Goal: Information Seeking & Learning: Check status

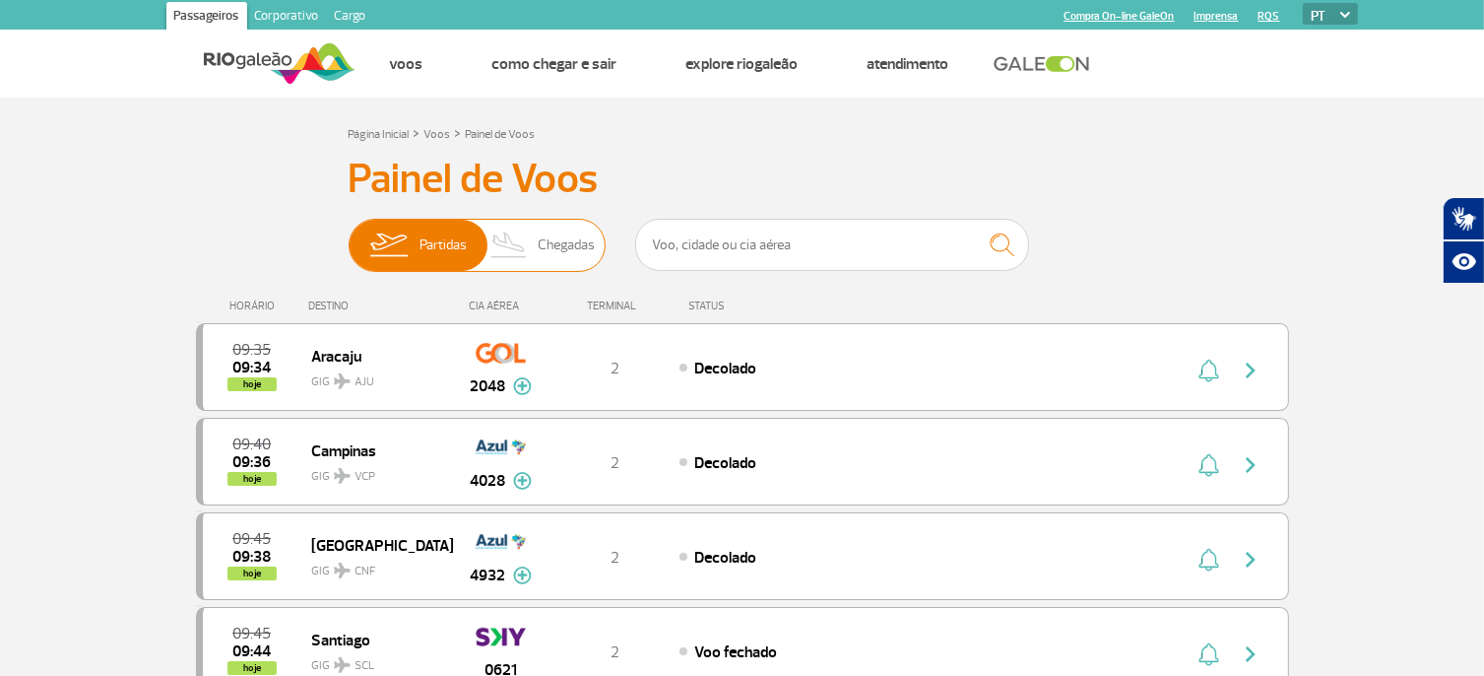
click at [555, 245] on span "Chegadas" at bounding box center [566, 245] width 57 height 51
click at [349, 235] on input "Partidas Chegadas" at bounding box center [349, 235] width 0 height 0
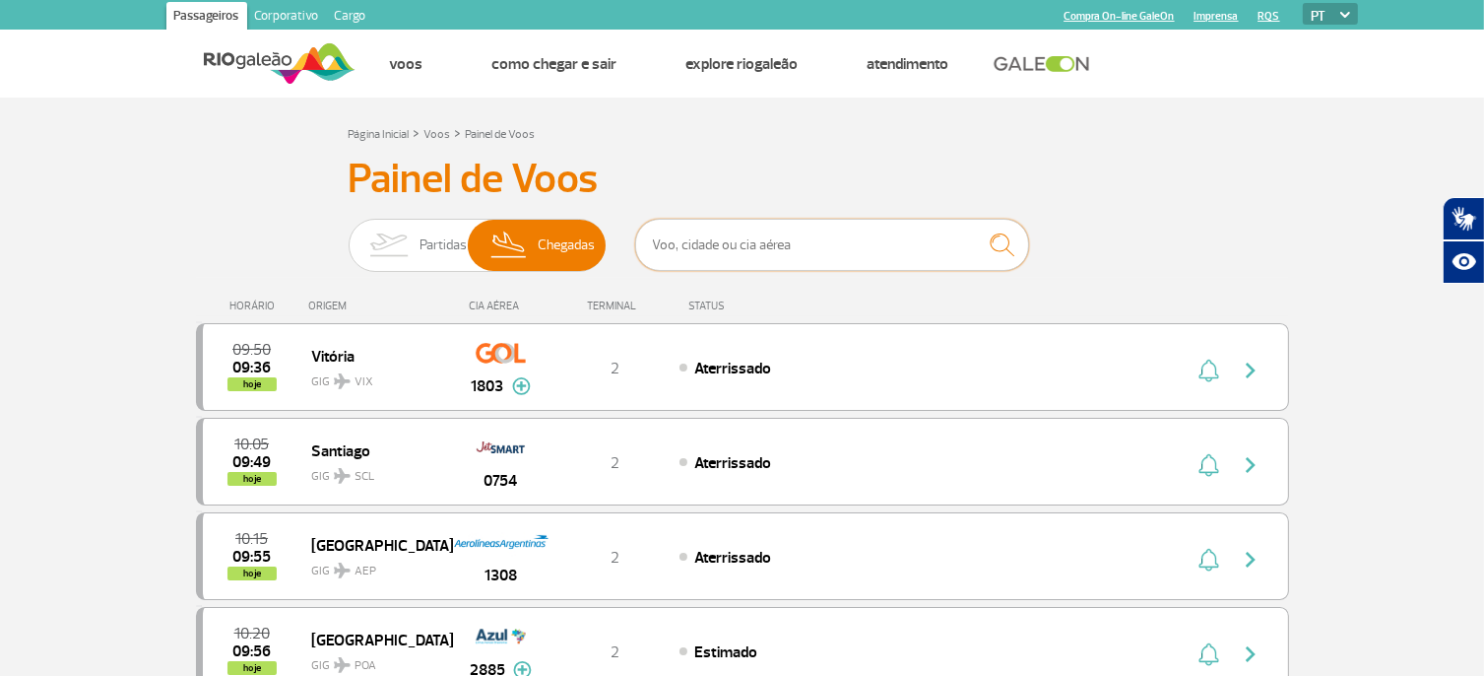
click at [703, 251] on input "text" at bounding box center [832, 245] width 394 height 52
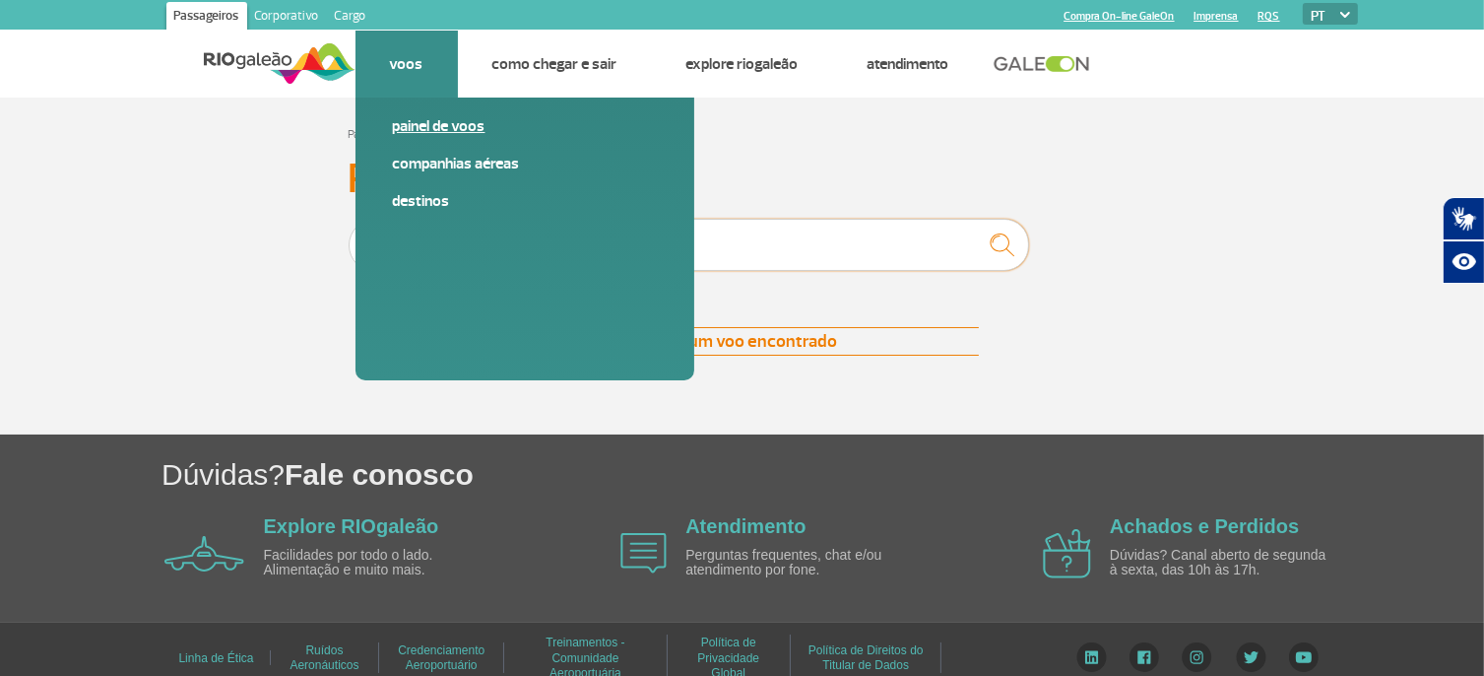
type input "ita"
click at [439, 124] on link "Painel de voos" at bounding box center [525, 126] width 264 height 22
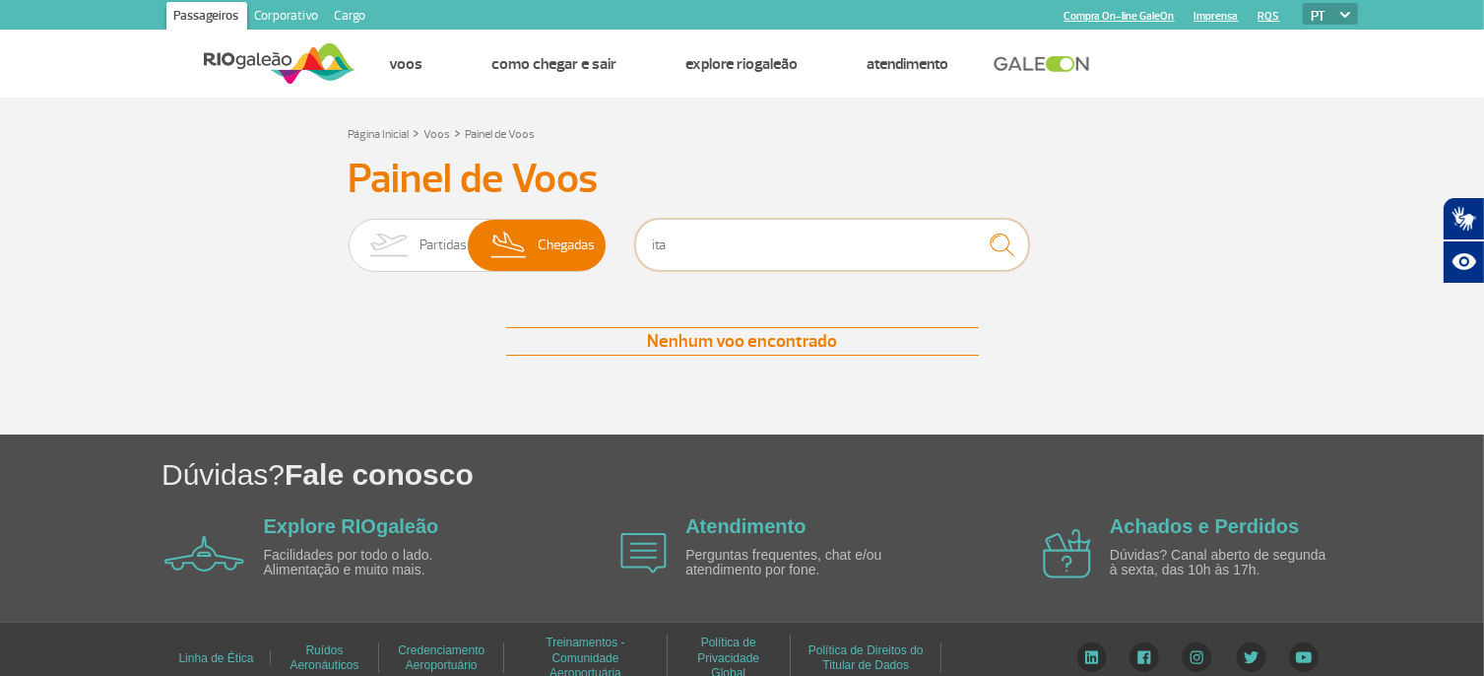
click at [733, 268] on input "ita" at bounding box center [832, 245] width 394 height 52
click at [259, 53] on img at bounding box center [280, 63] width 152 height 48
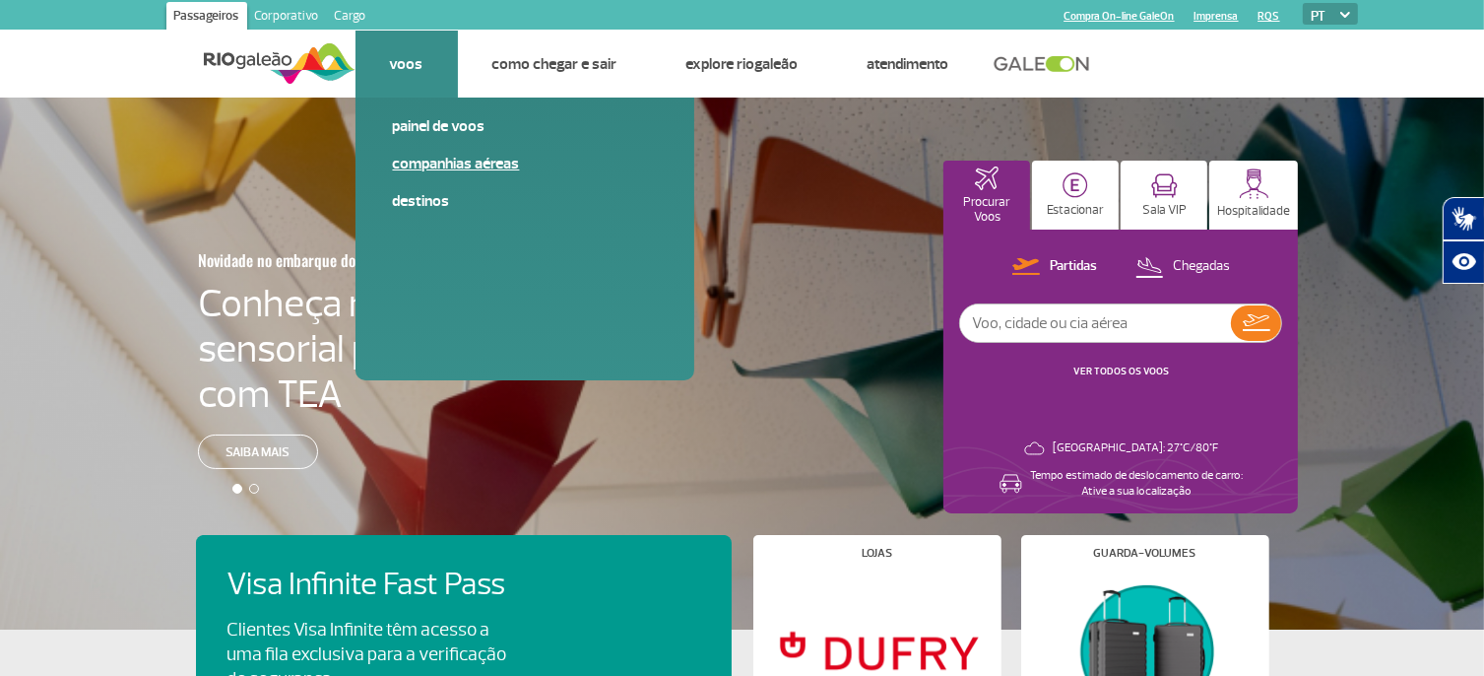
click at [454, 162] on link "Companhias Aéreas" at bounding box center [525, 164] width 264 height 22
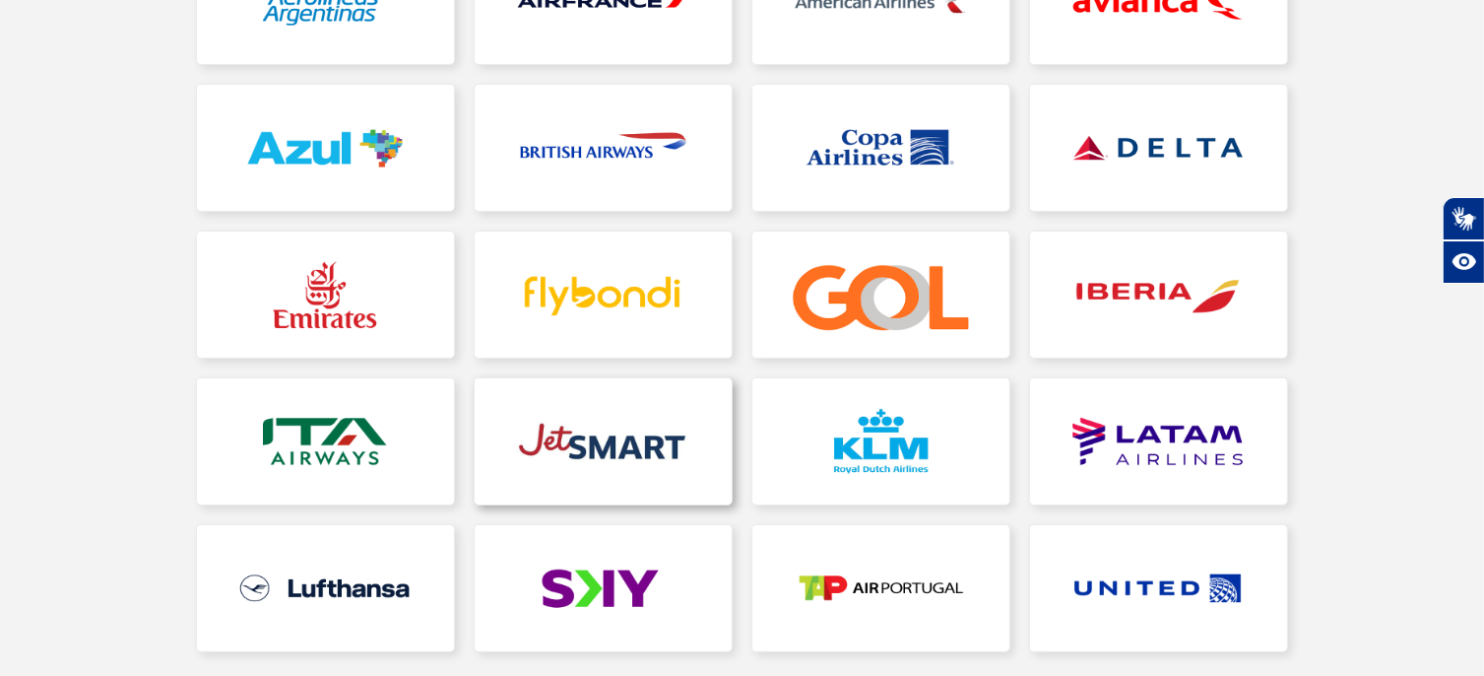
scroll to position [394, 0]
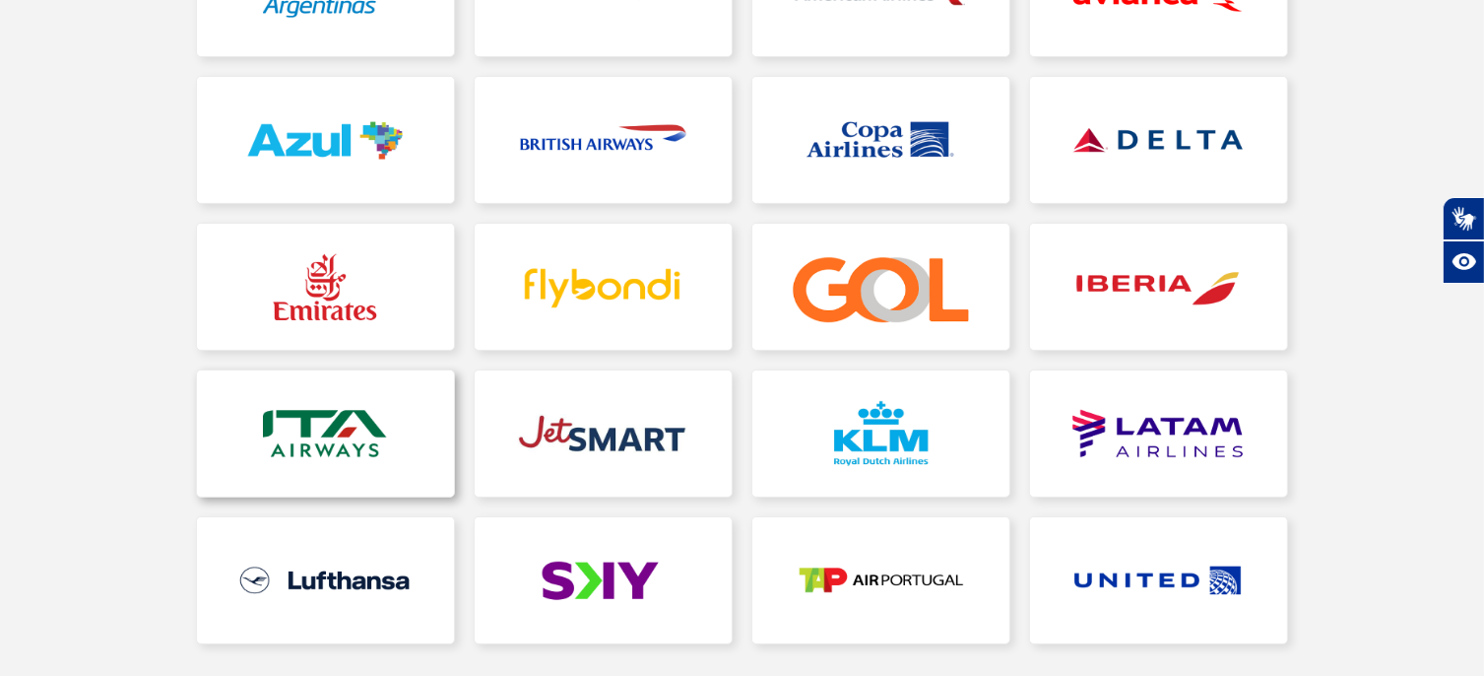
click at [354, 392] on link at bounding box center [325, 433] width 257 height 126
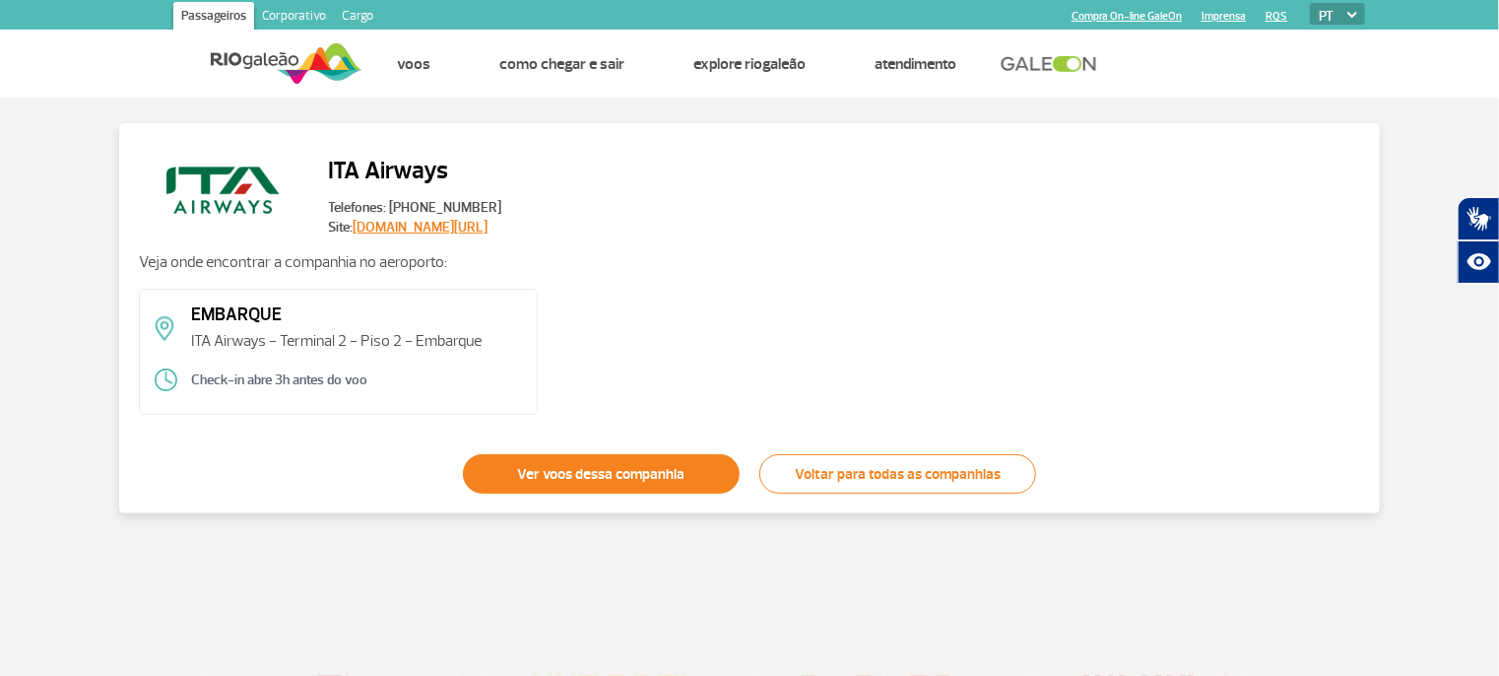
click at [585, 474] on link "Ver voos dessa companhia" at bounding box center [601, 473] width 277 height 39
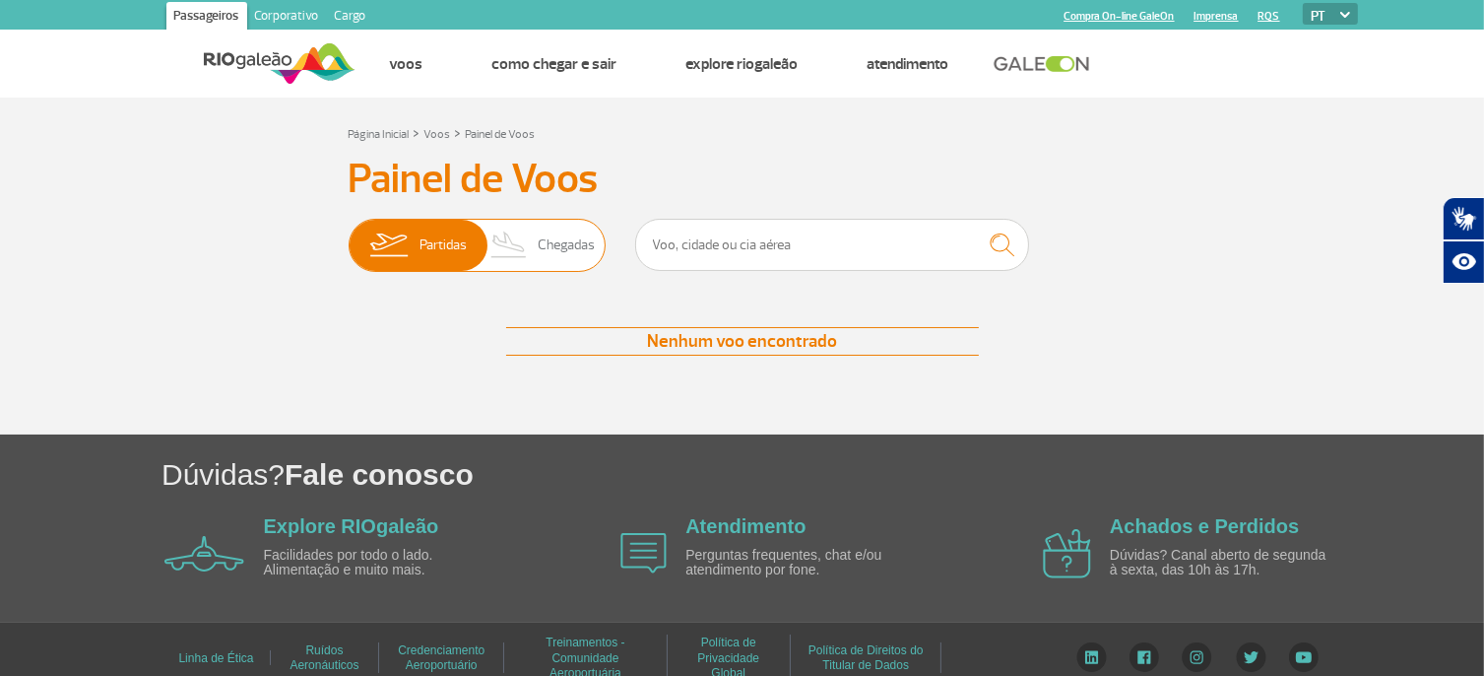
click at [572, 247] on span "Chegadas" at bounding box center [566, 245] width 57 height 51
click at [349, 235] on input "Partidas Chegadas" at bounding box center [349, 235] width 0 height 0
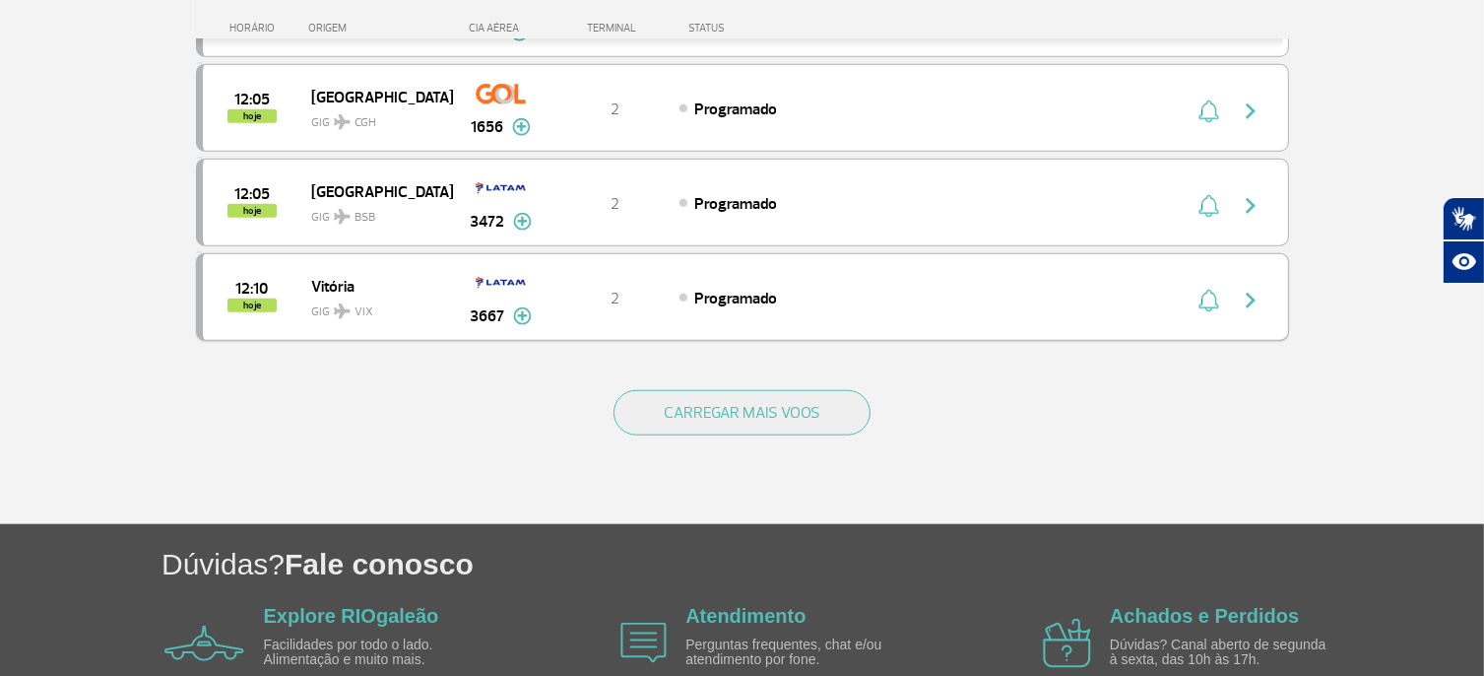
scroll to position [1878, 0]
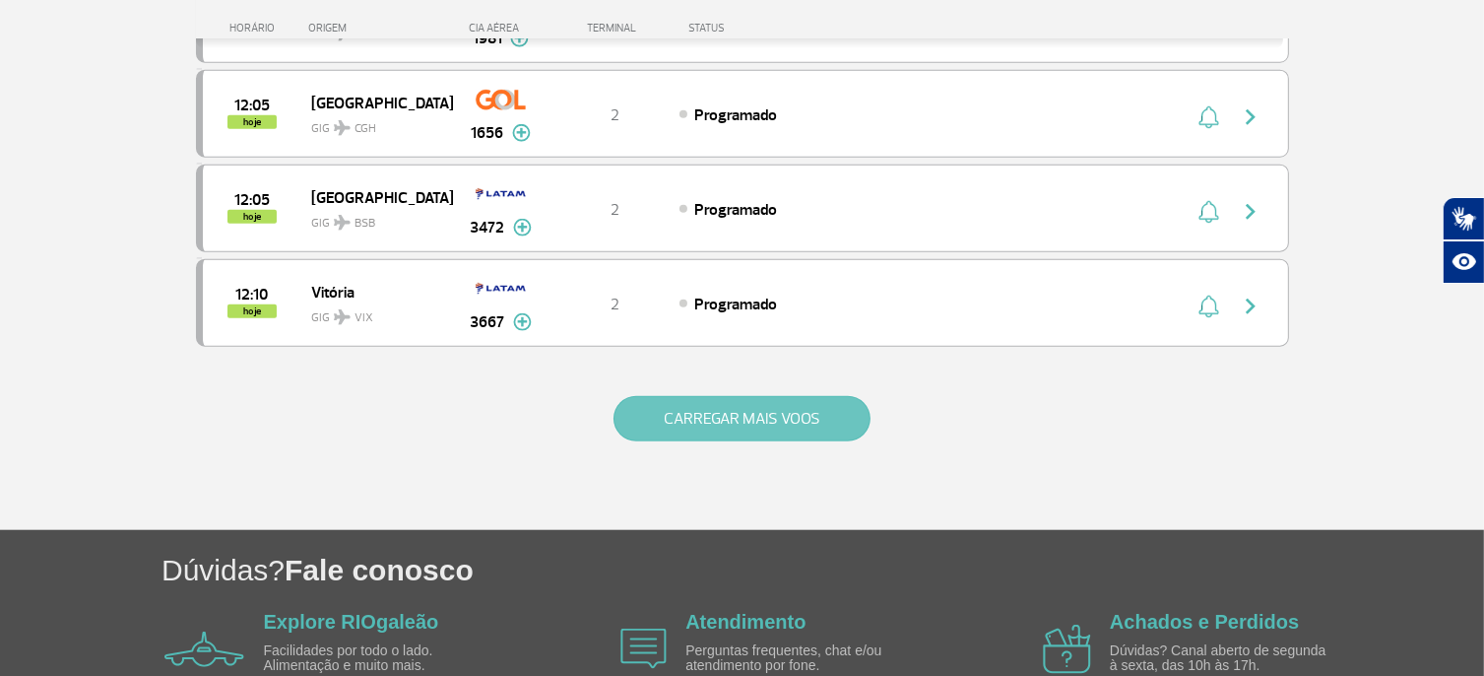
click at [732, 396] on button "CARREGAR MAIS VOOS" at bounding box center [742, 418] width 257 height 45
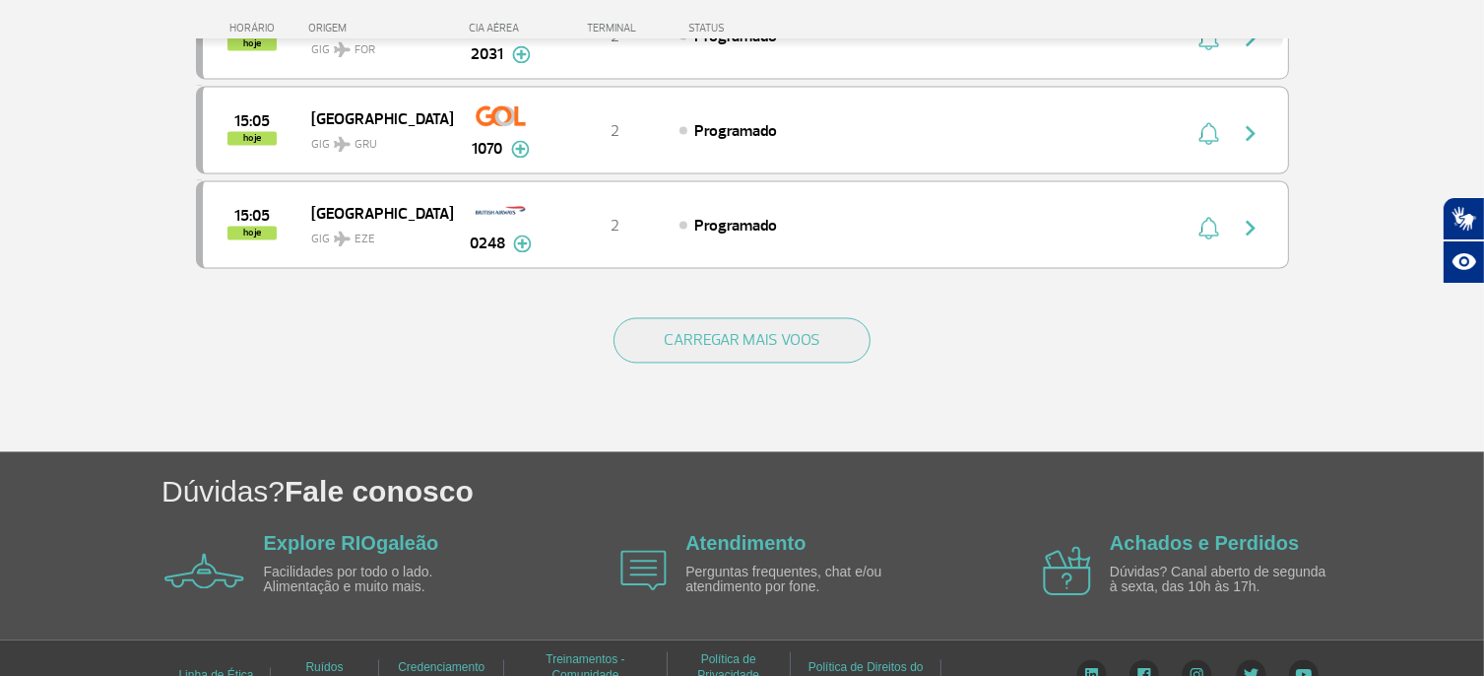
scroll to position [3852, 0]
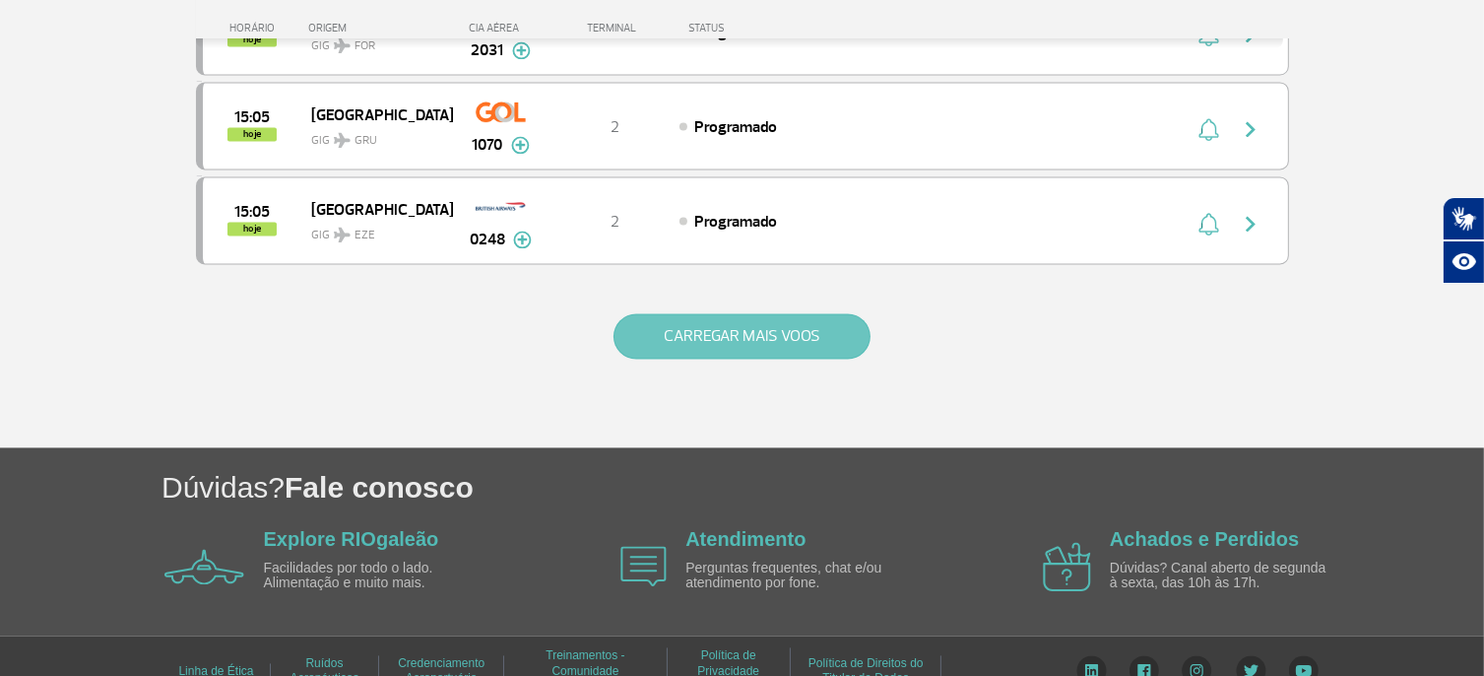
click at [754, 313] on button "CARREGAR MAIS VOOS" at bounding box center [742, 335] width 257 height 45
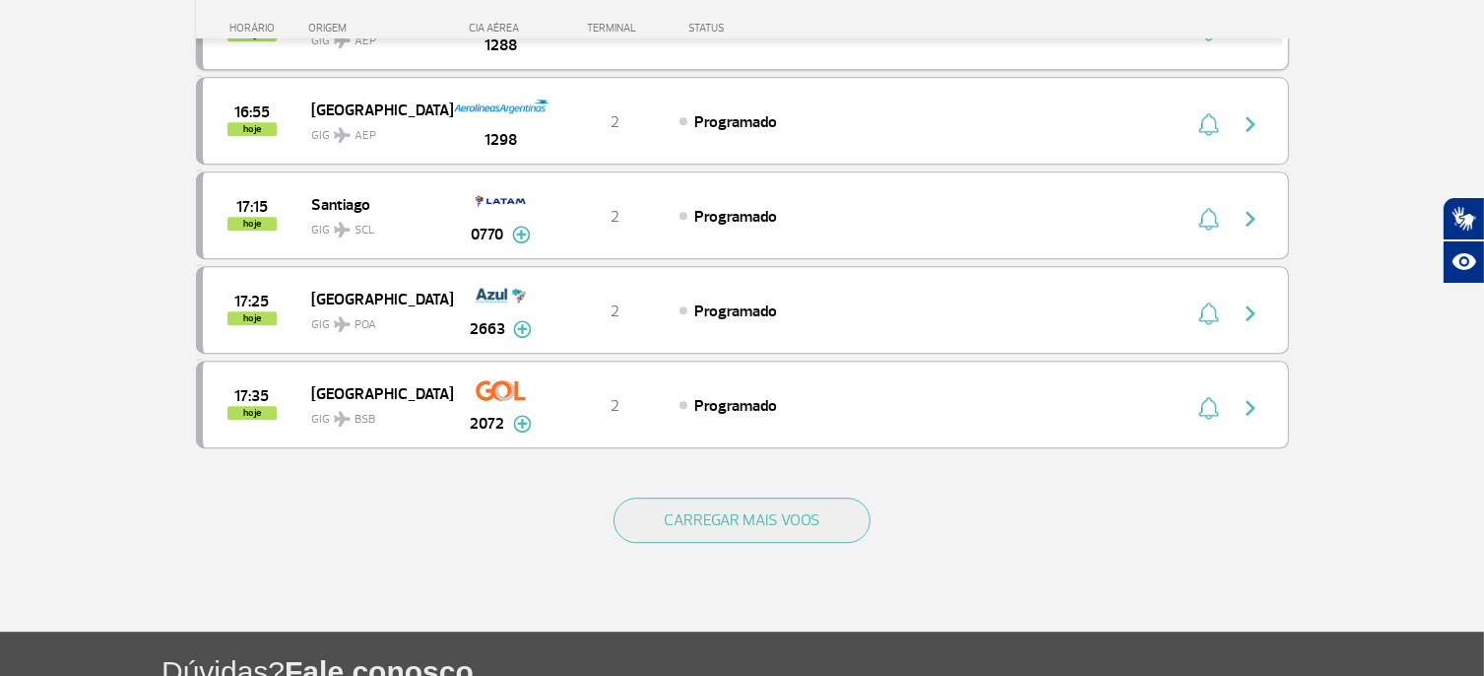
scroll to position [5727, 0]
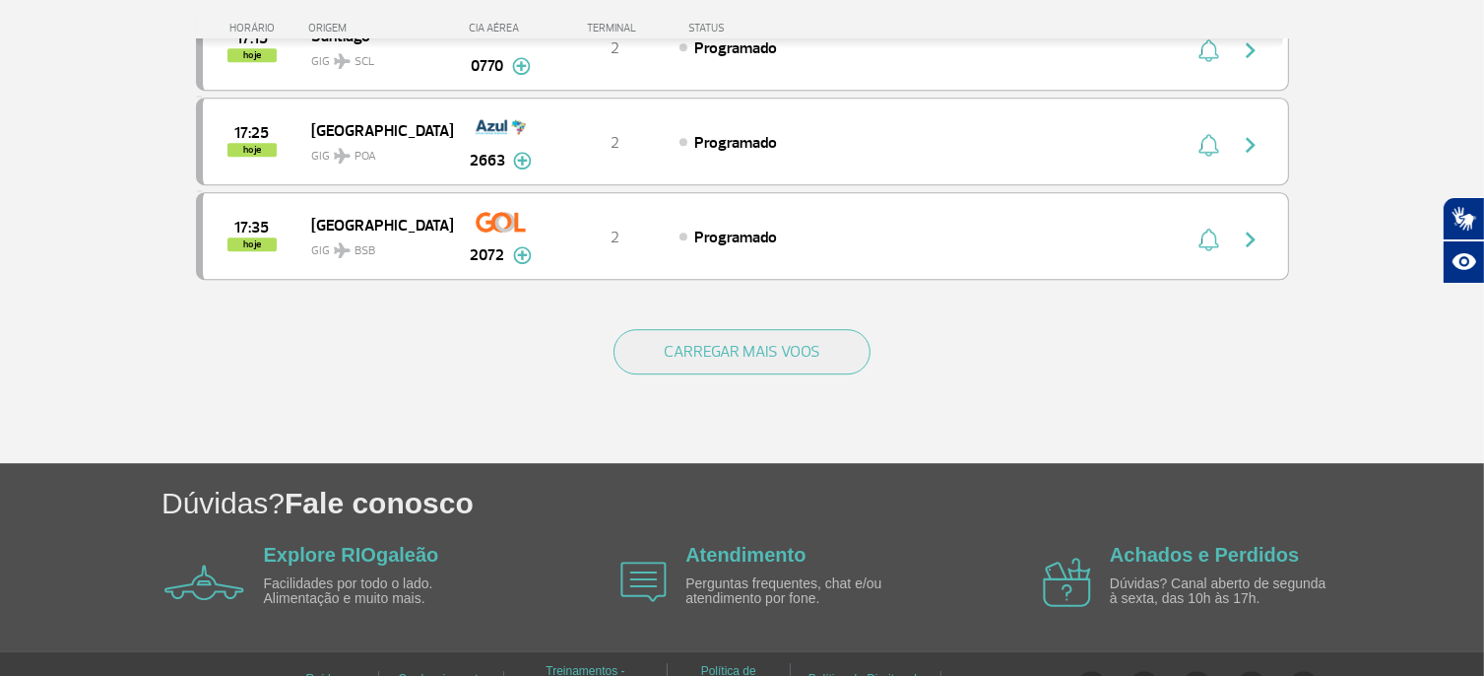
click at [755, 304] on div "CARREGAR MAIS VOOS" at bounding box center [742, 383] width 1093 height 159
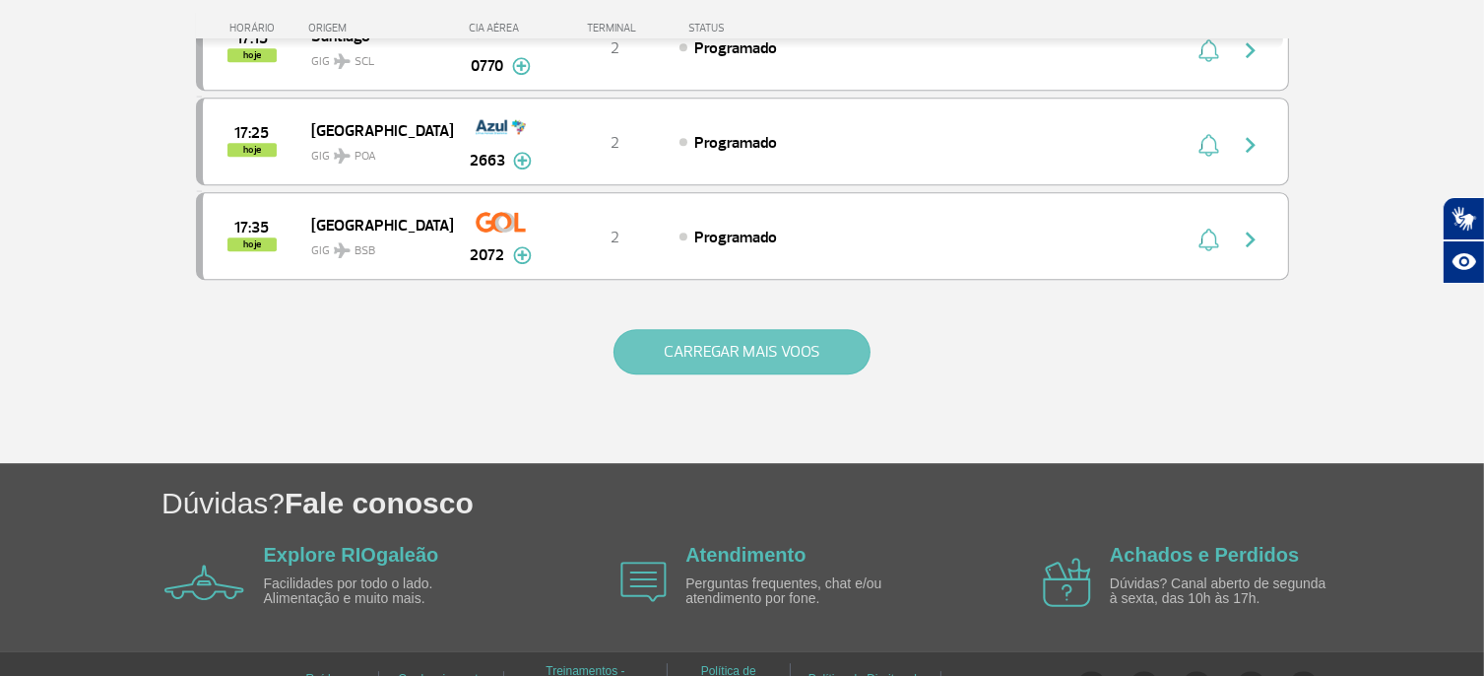
click at [752, 329] on button "CARREGAR MAIS VOOS" at bounding box center [742, 351] width 257 height 45
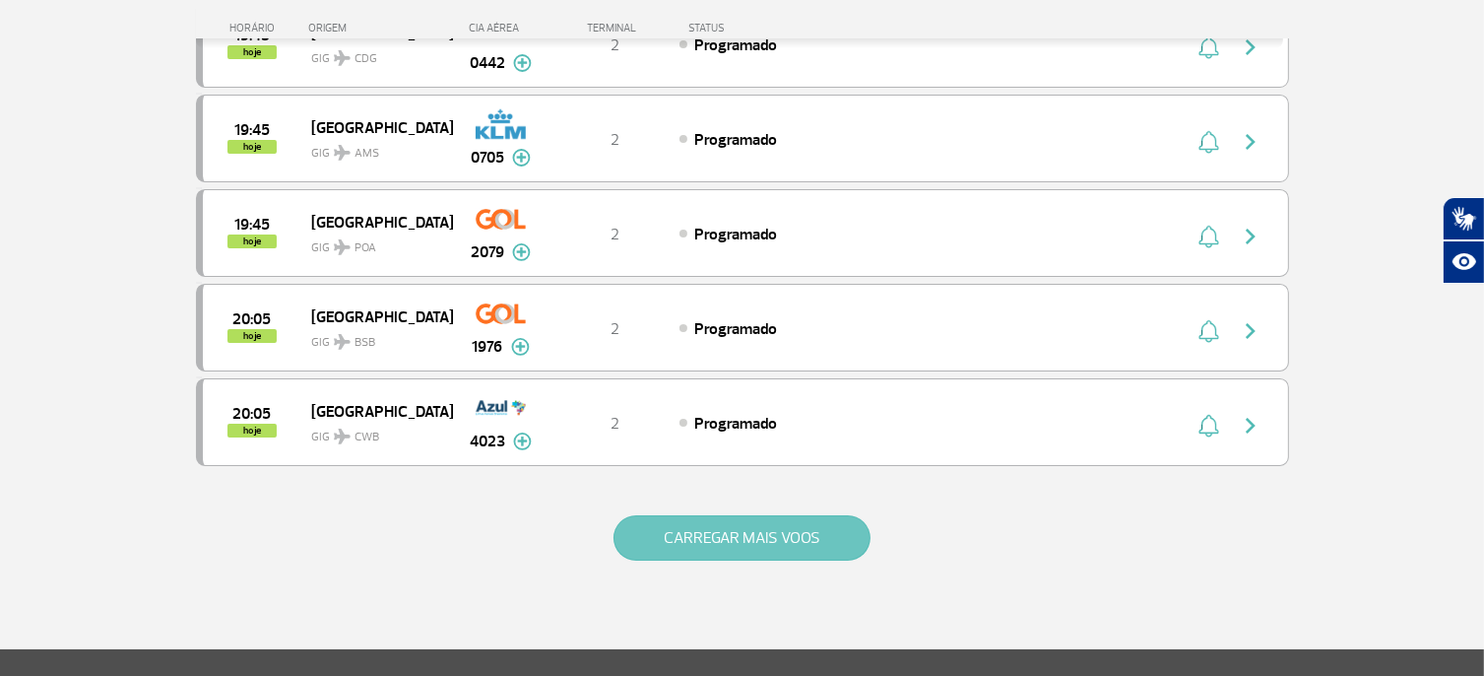
scroll to position [7500, 0]
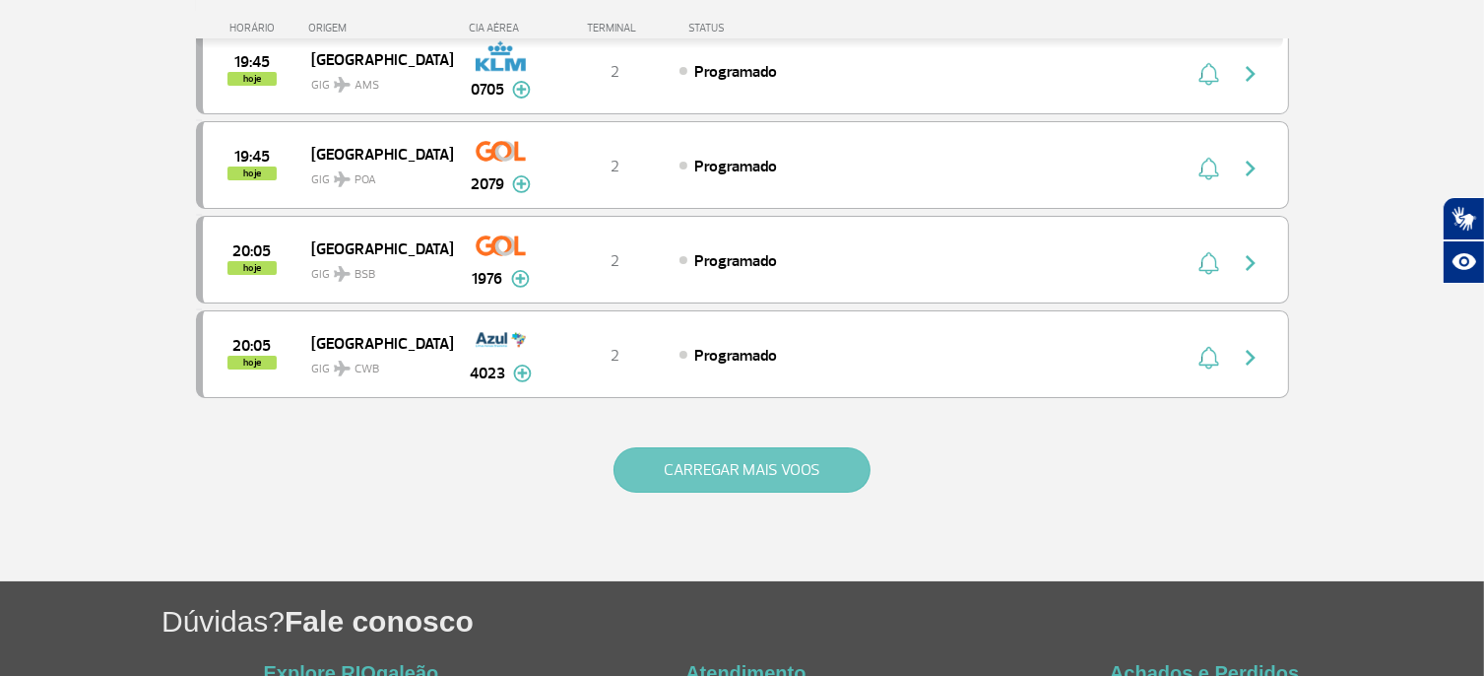
click at [753, 447] on button "CARREGAR MAIS VOOS" at bounding box center [742, 469] width 257 height 45
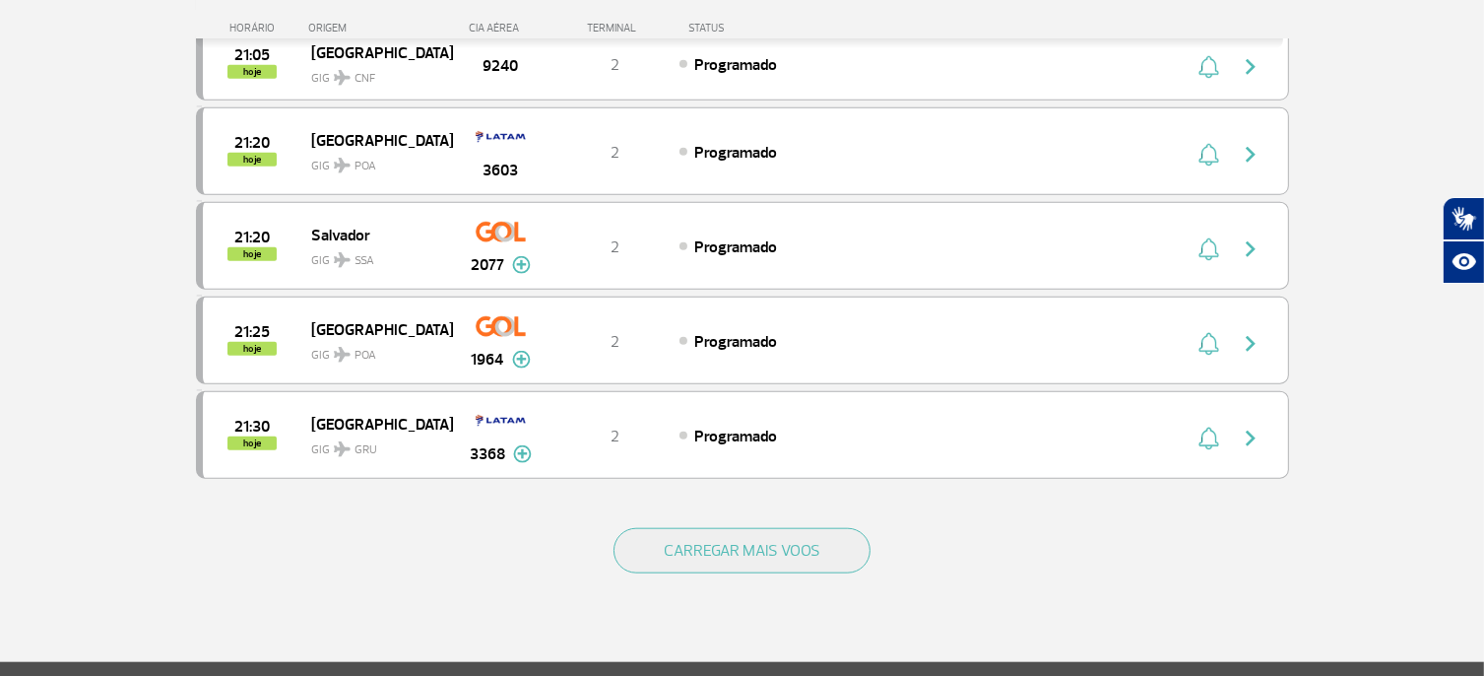
scroll to position [9371, 0]
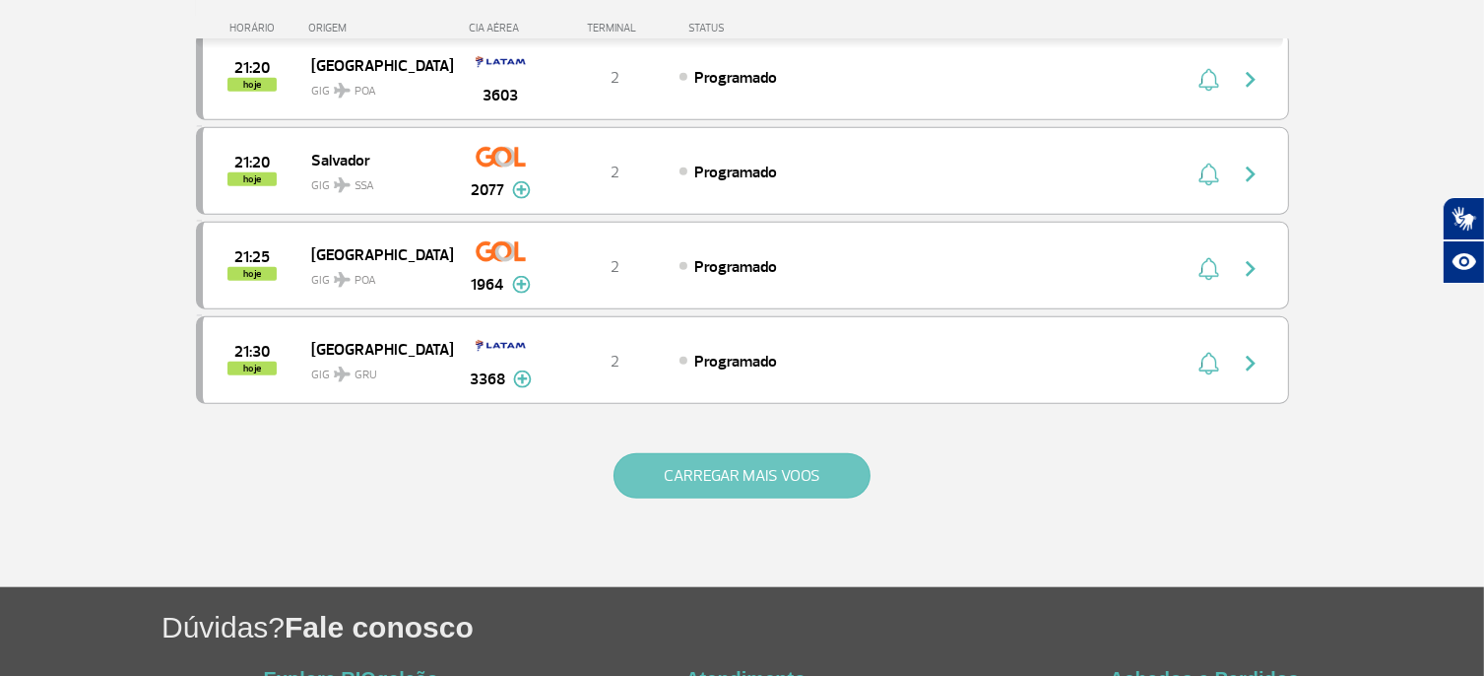
click at [760, 453] on button "CARREGAR MAIS VOOS" at bounding box center [742, 475] width 257 height 45
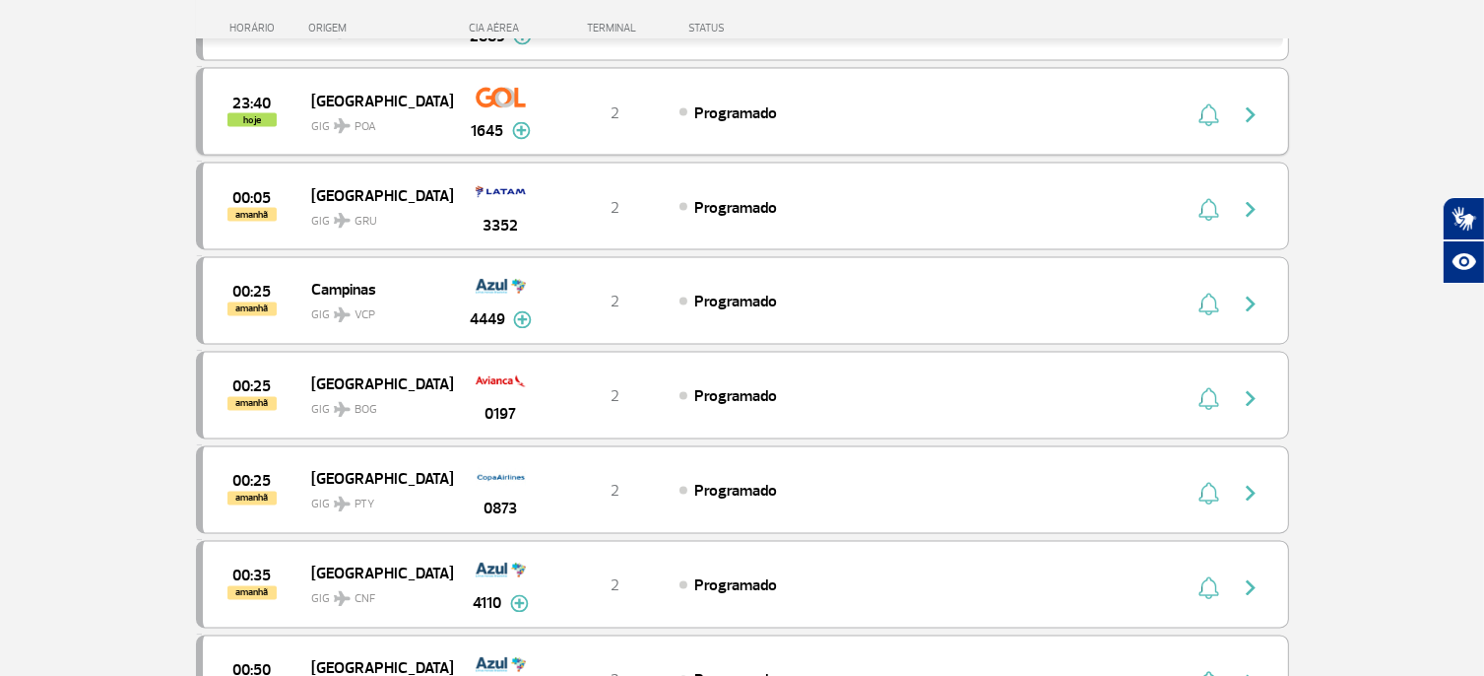
scroll to position [11046, 0]
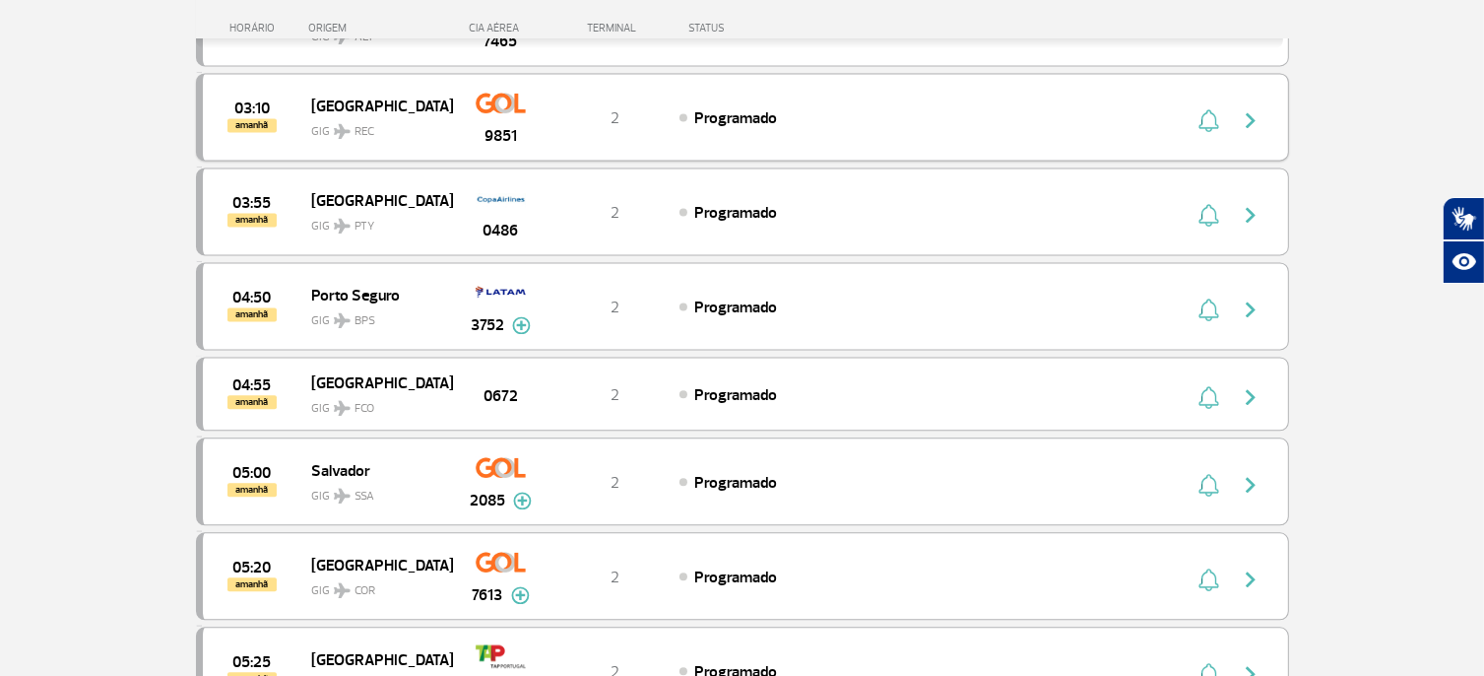
scroll to position [11721, 0]
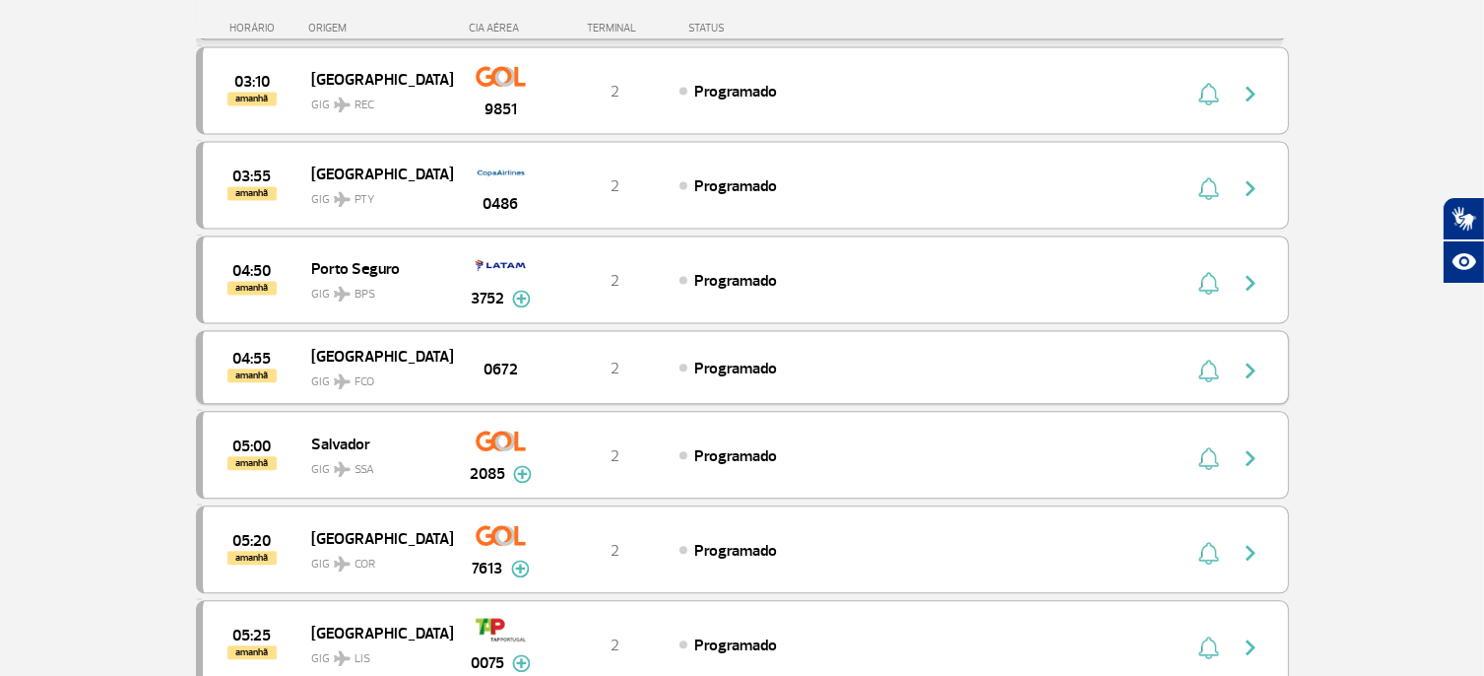
click at [1248, 359] on img "button" at bounding box center [1251, 371] width 24 height 24
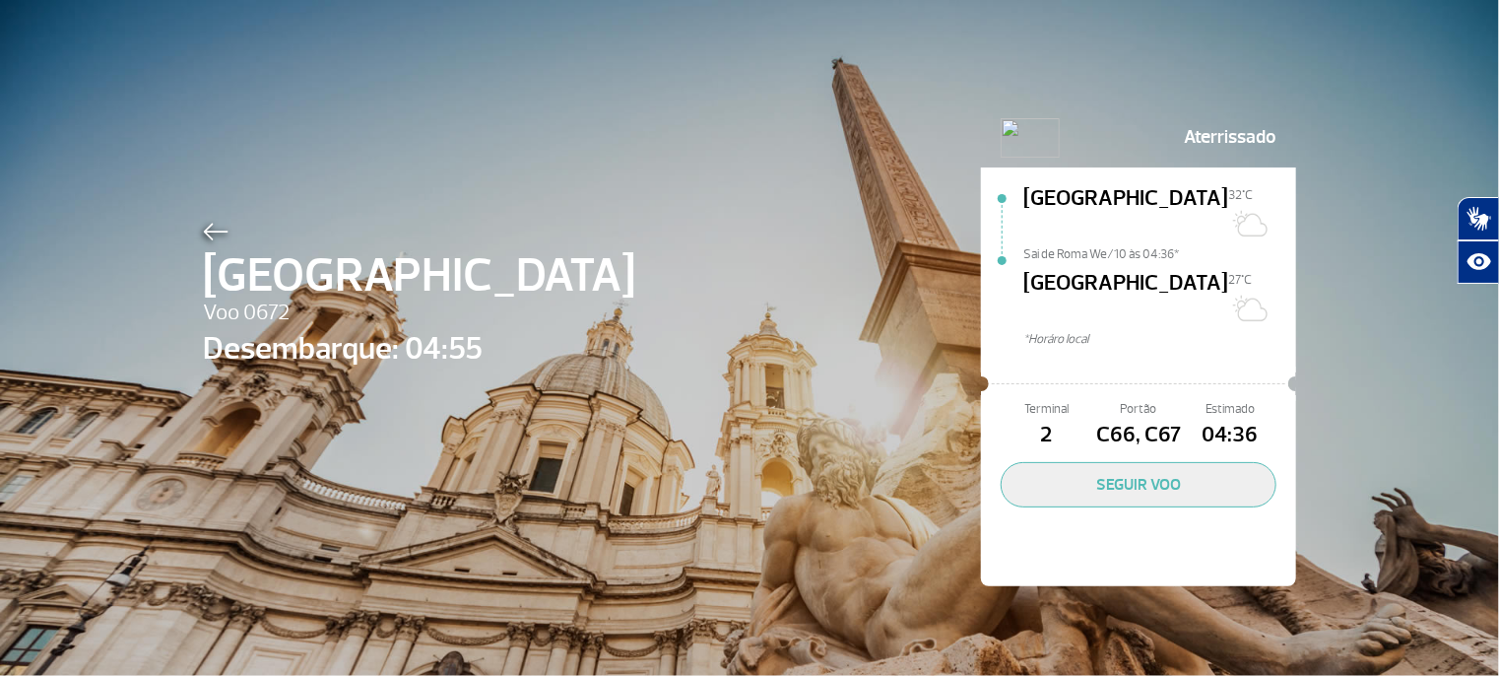
click at [203, 226] on img at bounding box center [216, 232] width 26 height 18
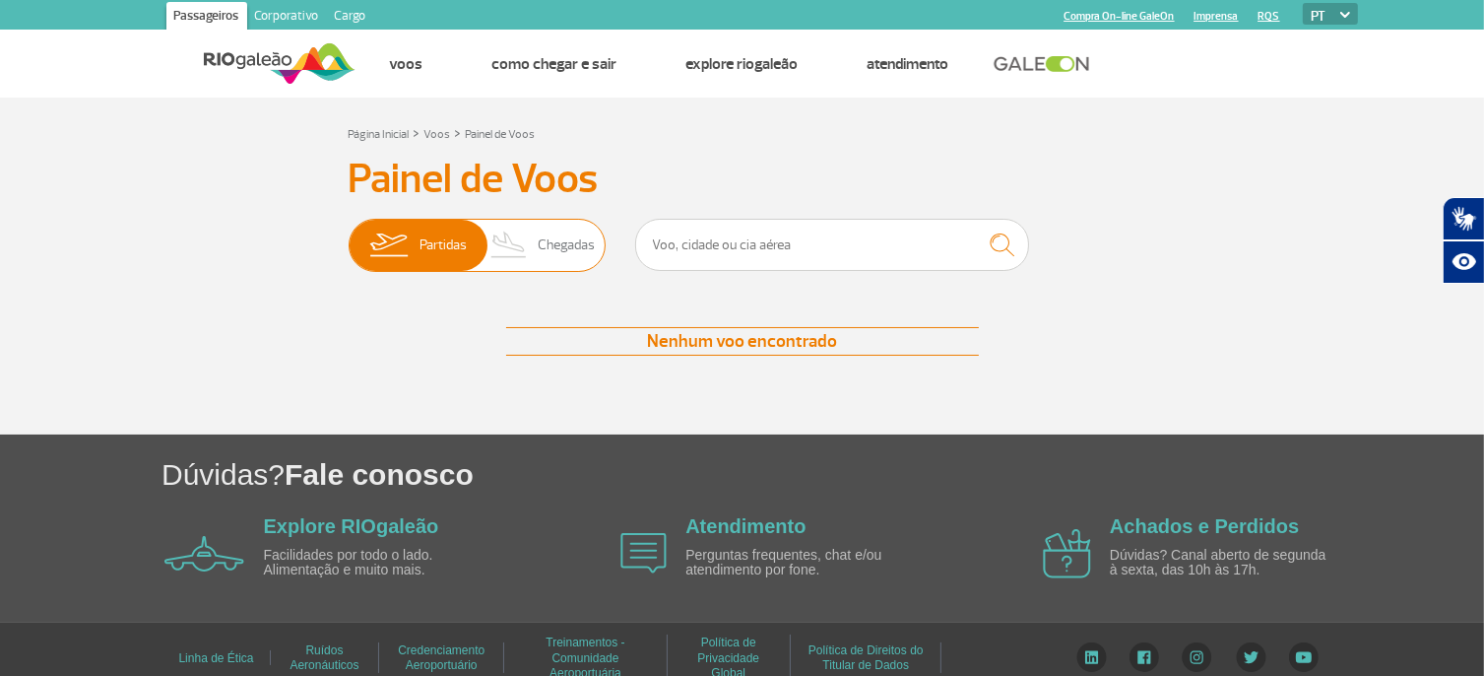
click at [559, 248] on span "Chegadas" at bounding box center [566, 245] width 57 height 51
click at [349, 235] on input "Partidas Chegadas" at bounding box center [349, 235] width 0 height 0
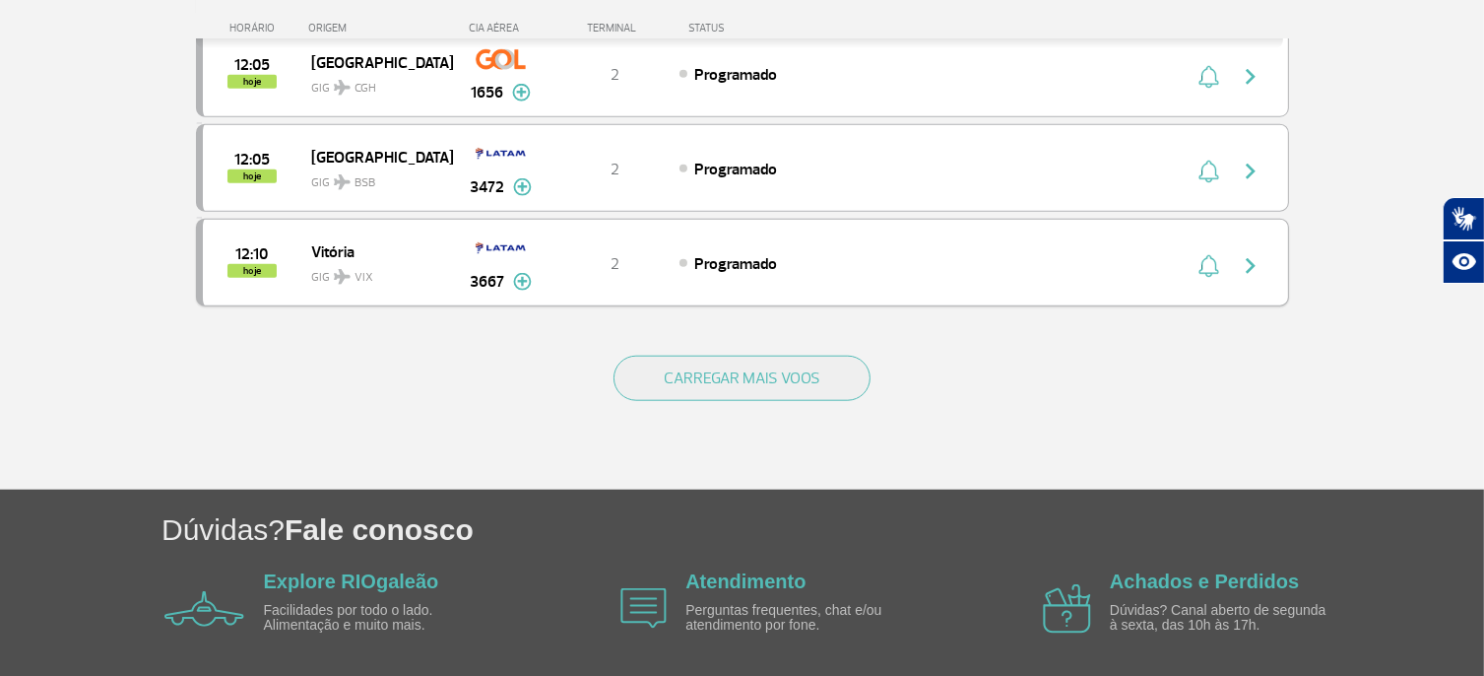
scroll to position [1977, 0]
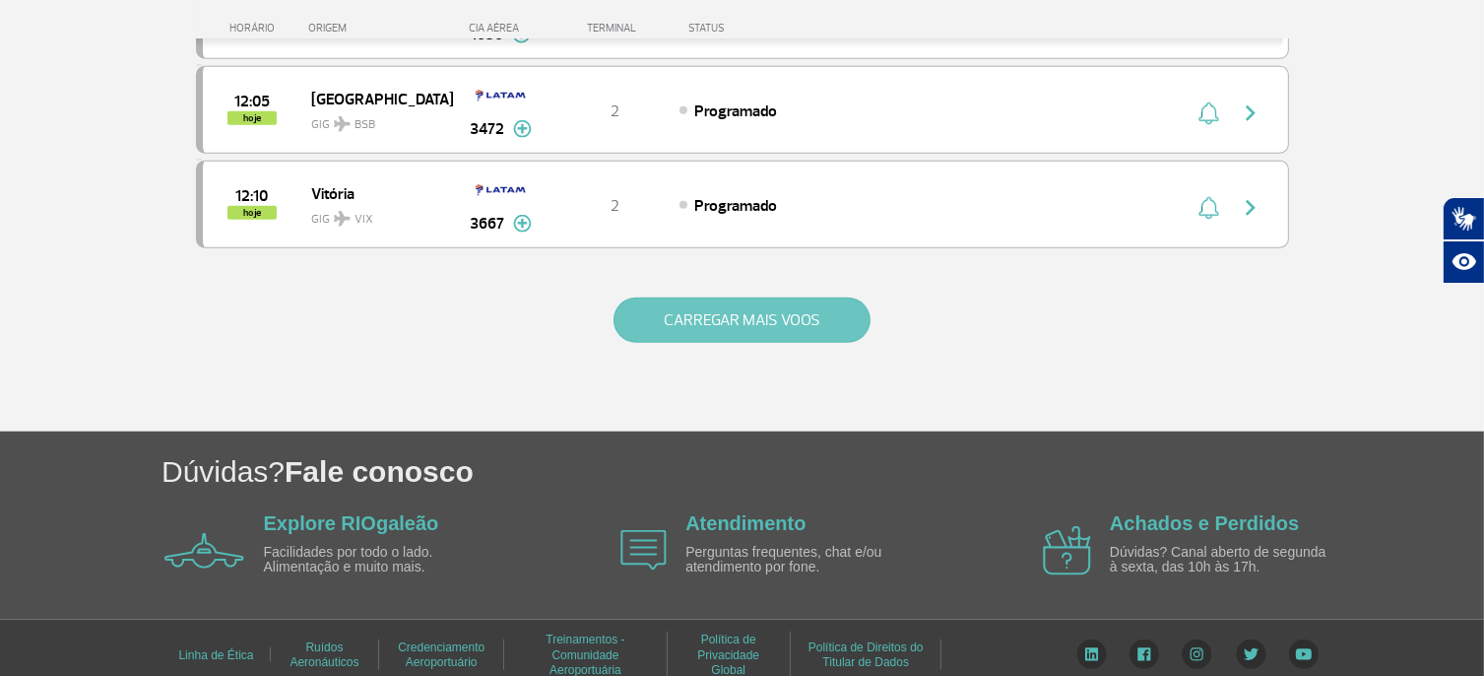
click at [736, 311] on button "CARREGAR MAIS VOOS" at bounding box center [742, 319] width 257 height 45
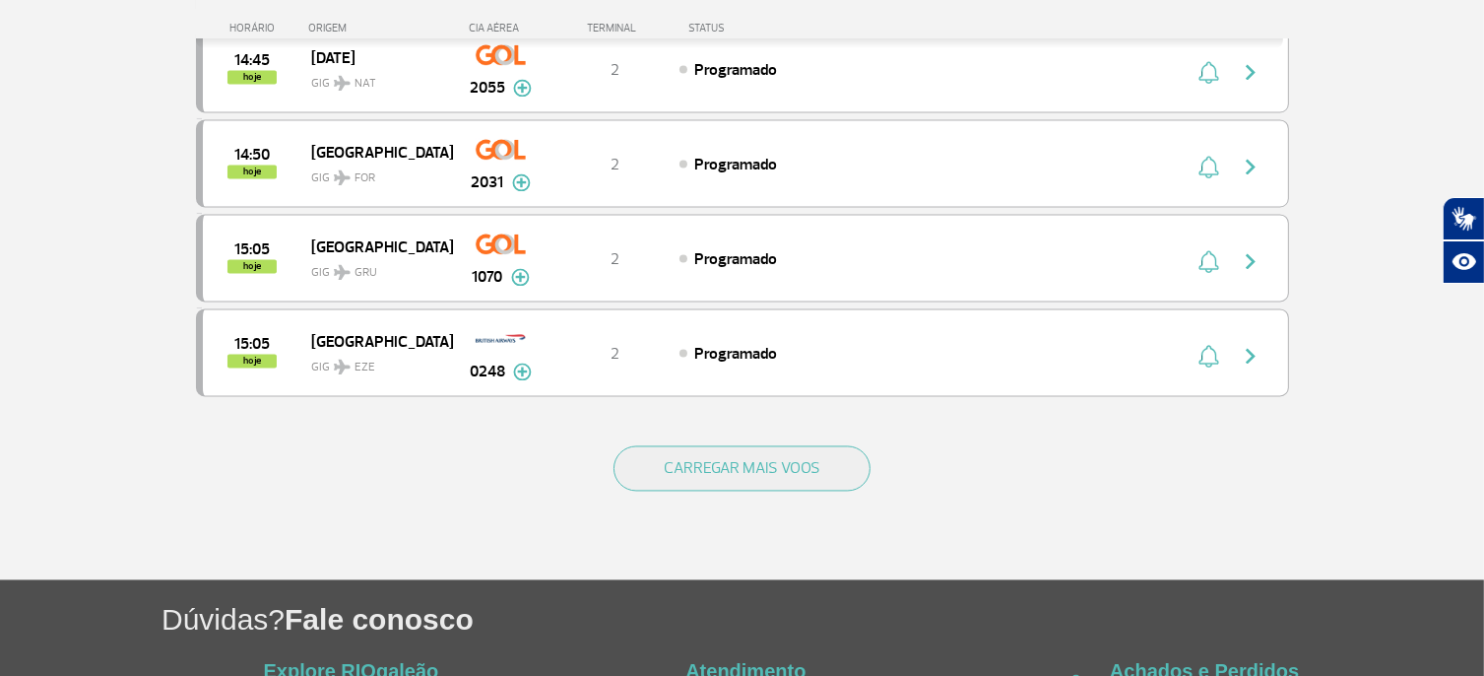
scroll to position [3852, 0]
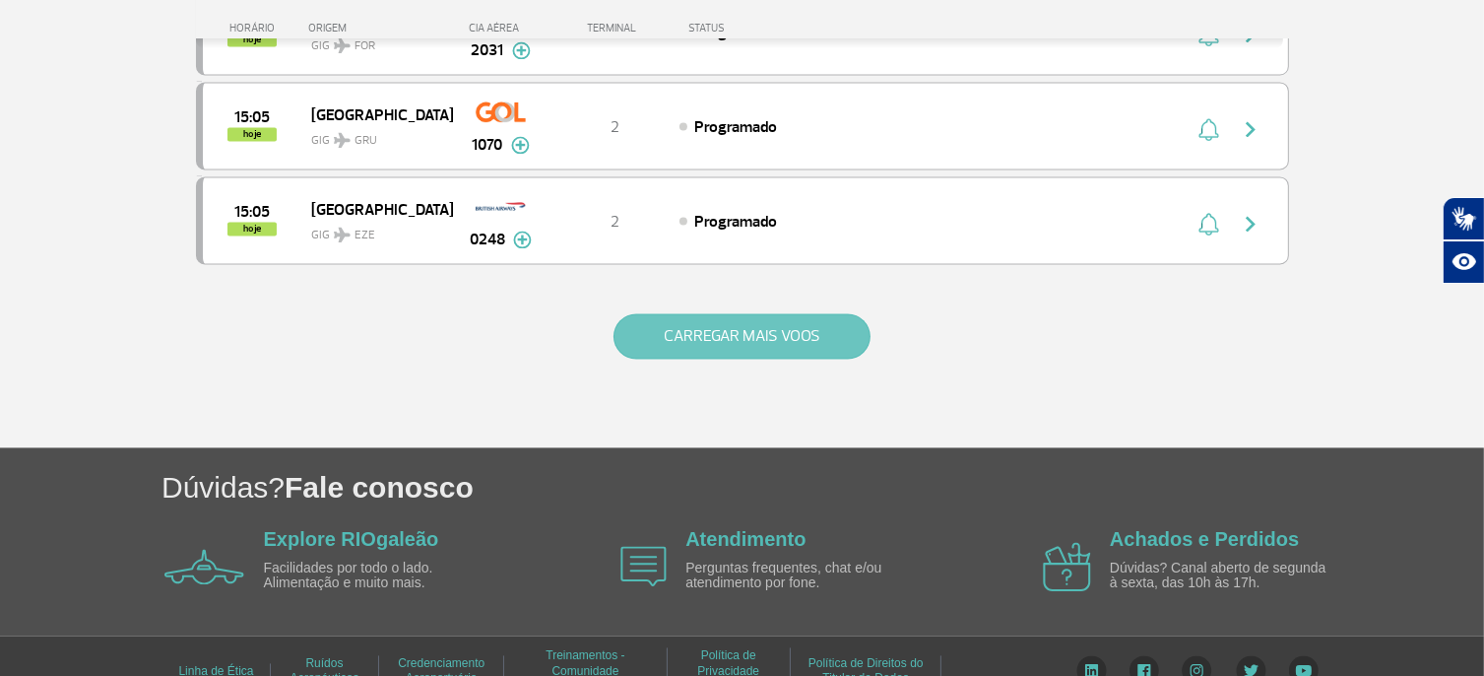
click at [764, 313] on button "CARREGAR MAIS VOOS" at bounding box center [742, 335] width 257 height 45
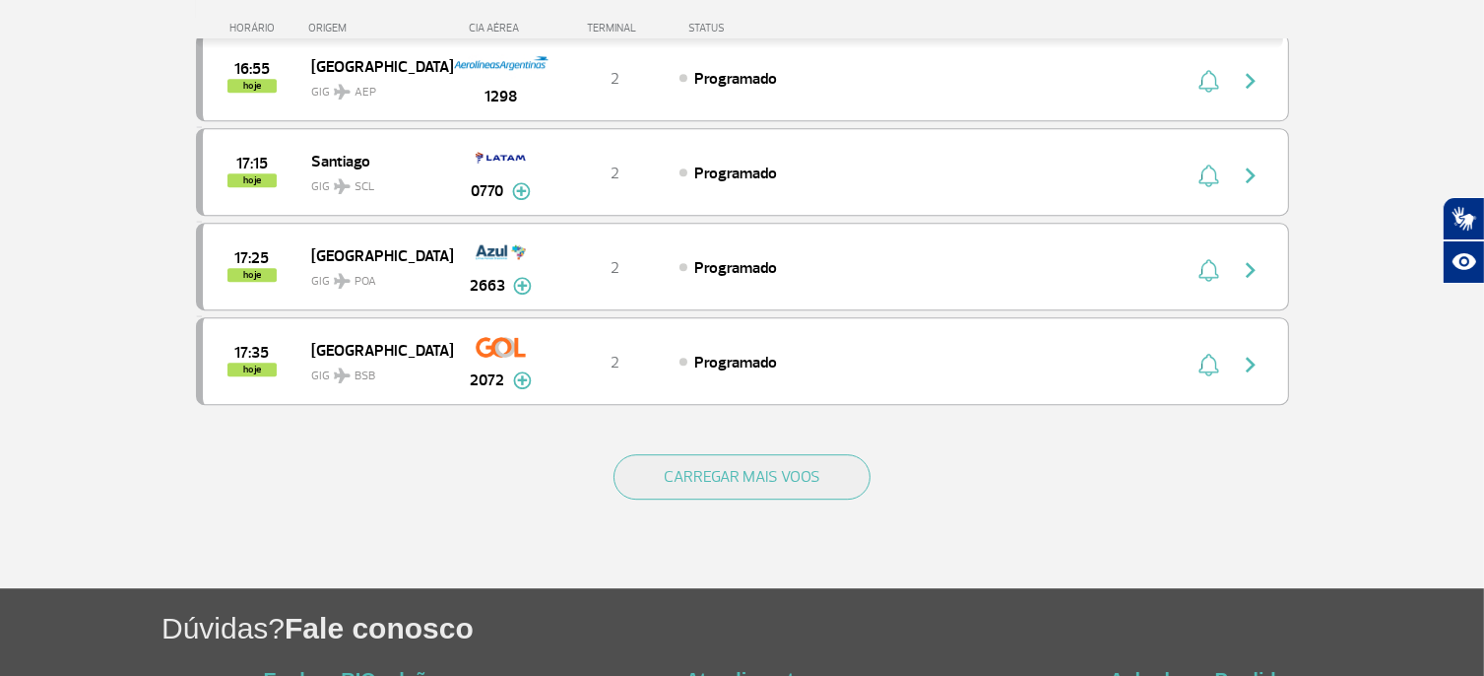
scroll to position [5727, 0]
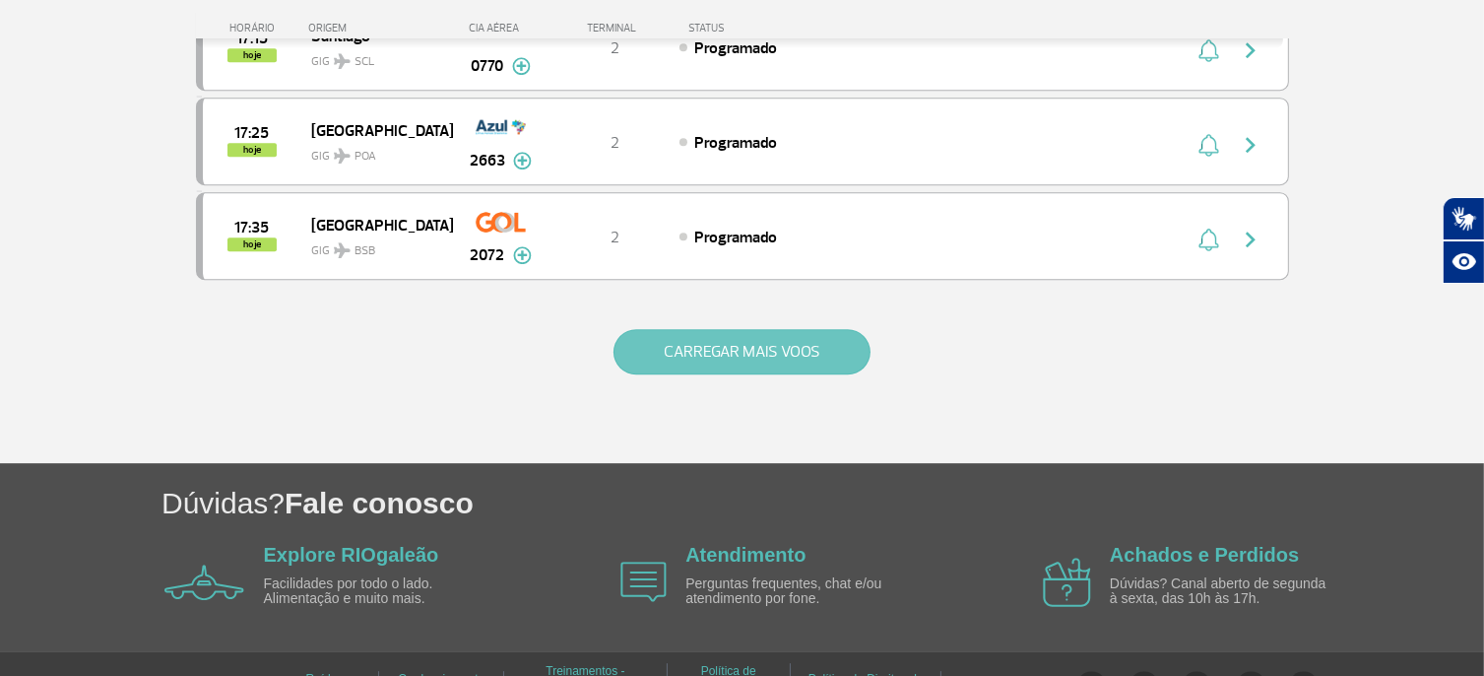
click at [752, 329] on button "CARREGAR MAIS VOOS" at bounding box center [742, 351] width 257 height 45
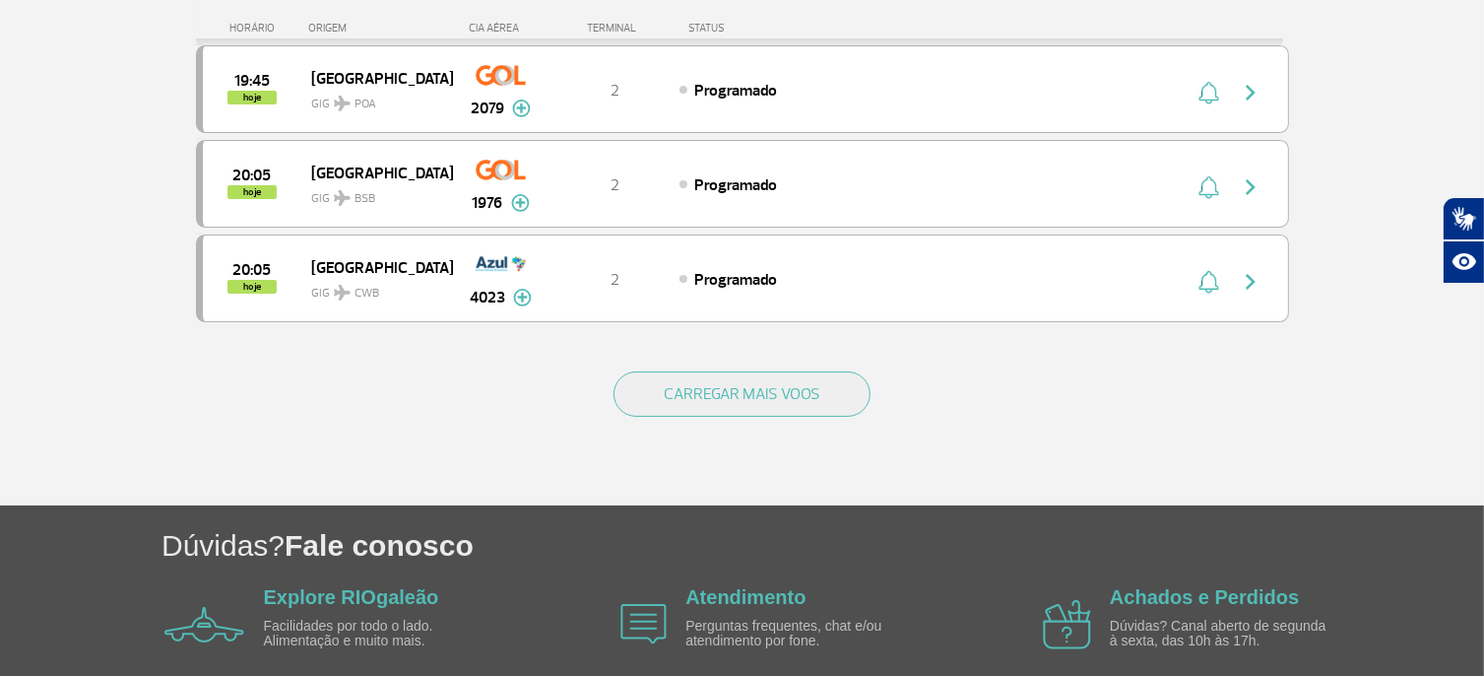
scroll to position [7603, 0]
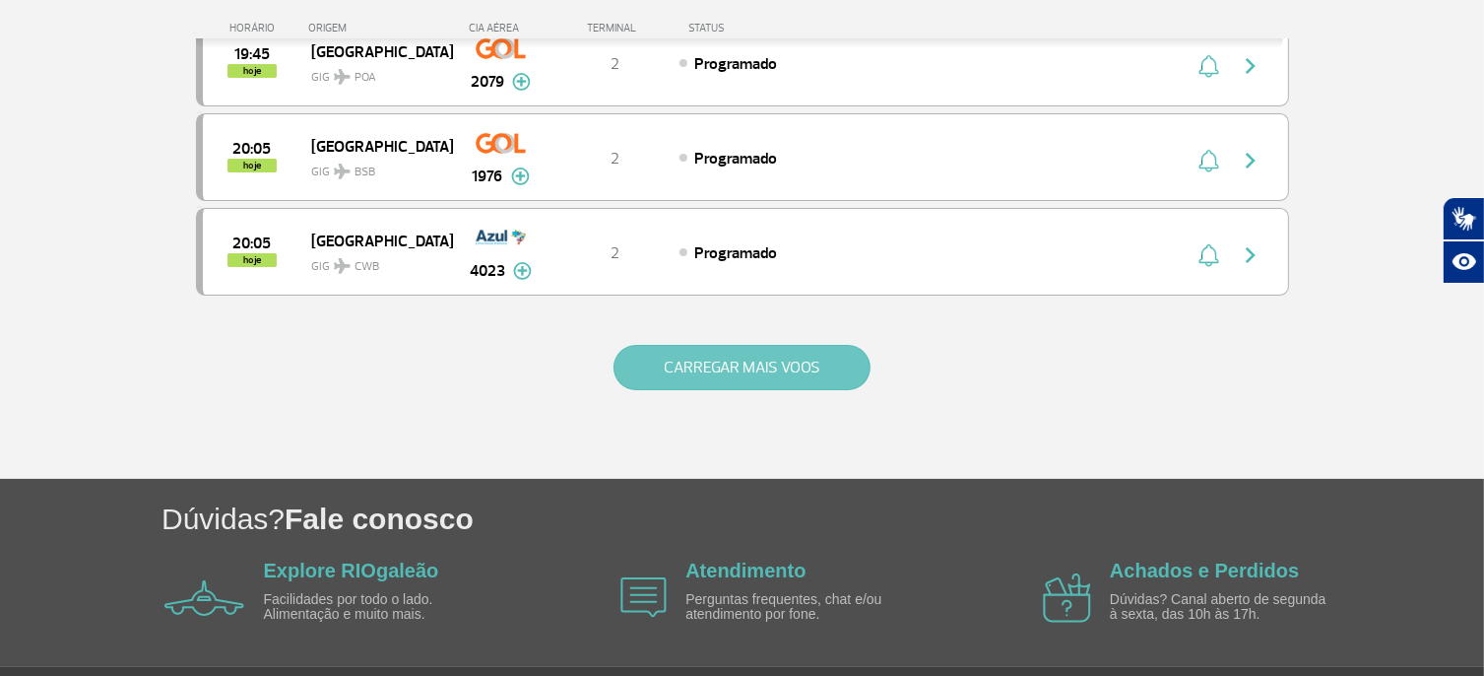
click at [733, 345] on button "CARREGAR MAIS VOOS" at bounding box center [742, 367] width 257 height 45
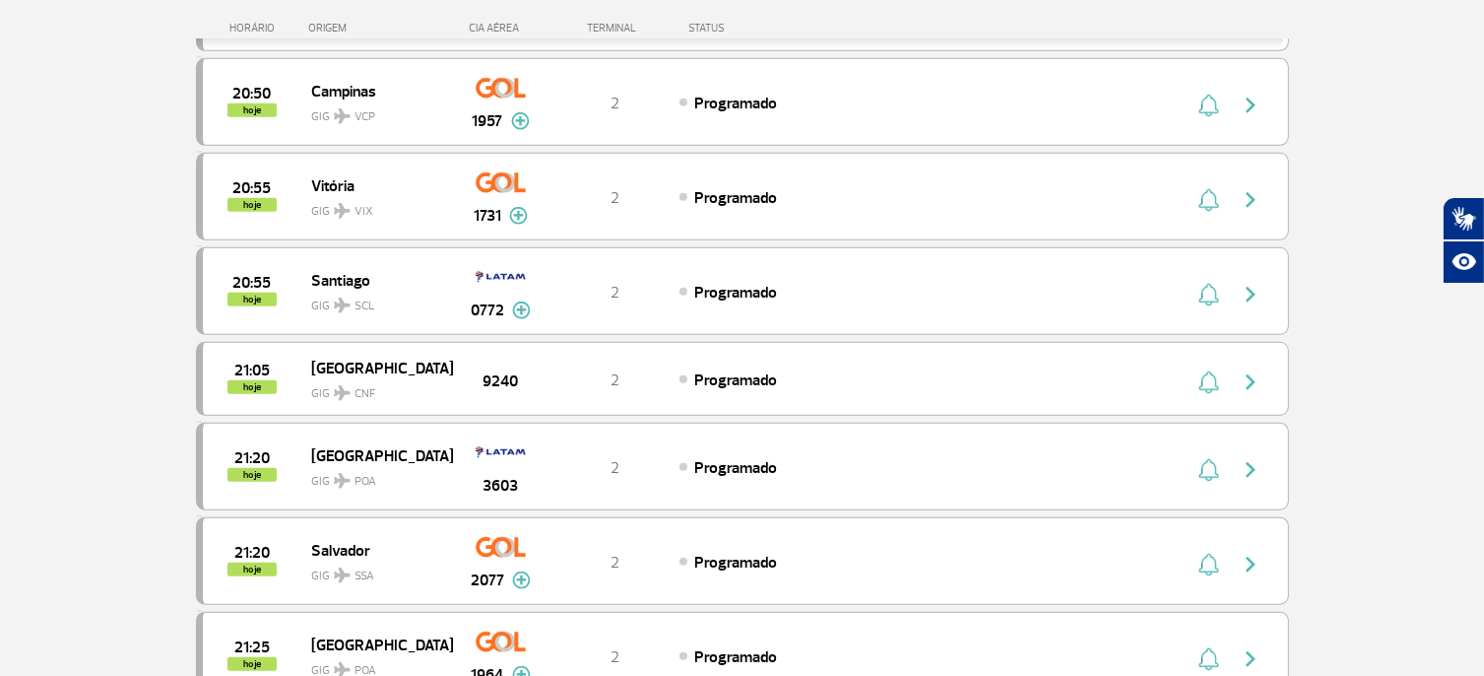
scroll to position [9464, 0]
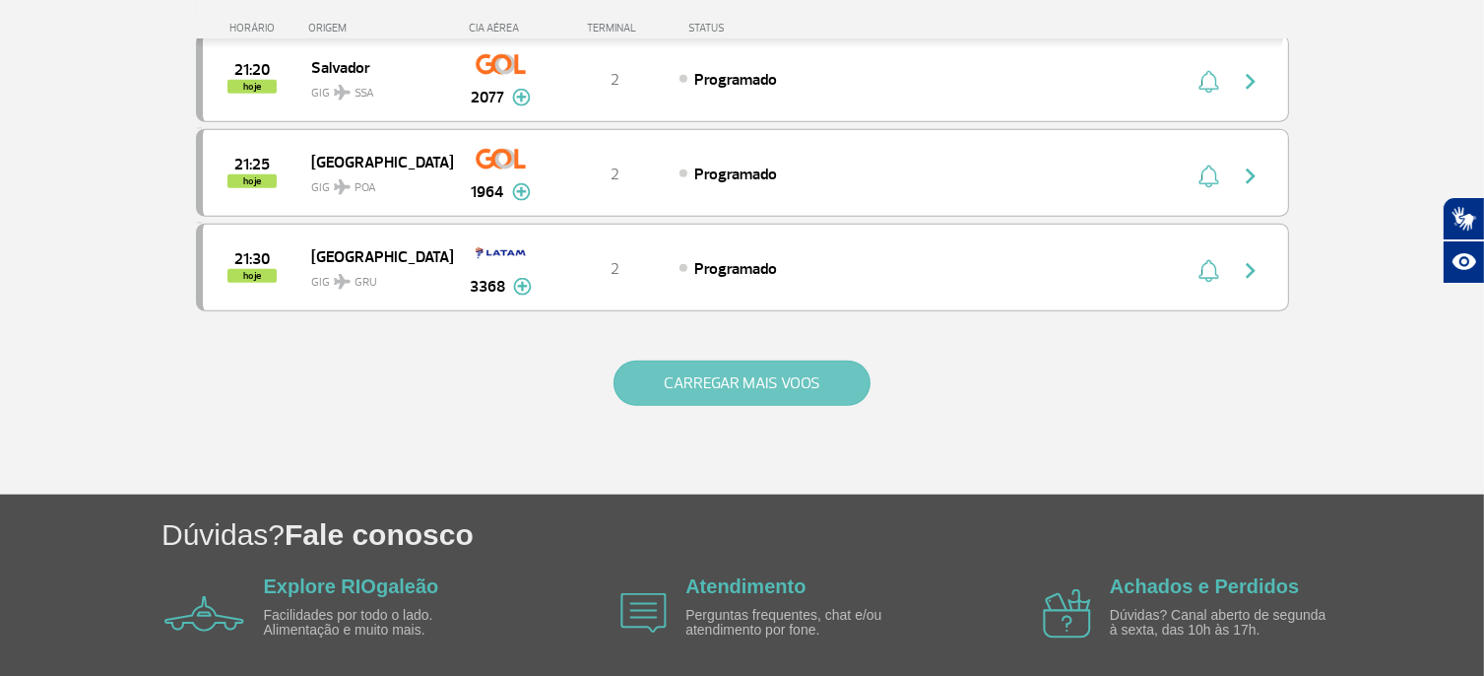
click at [737, 360] on button "CARREGAR MAIS VOOS" at bounding box center [742, 382] width 257 height 45
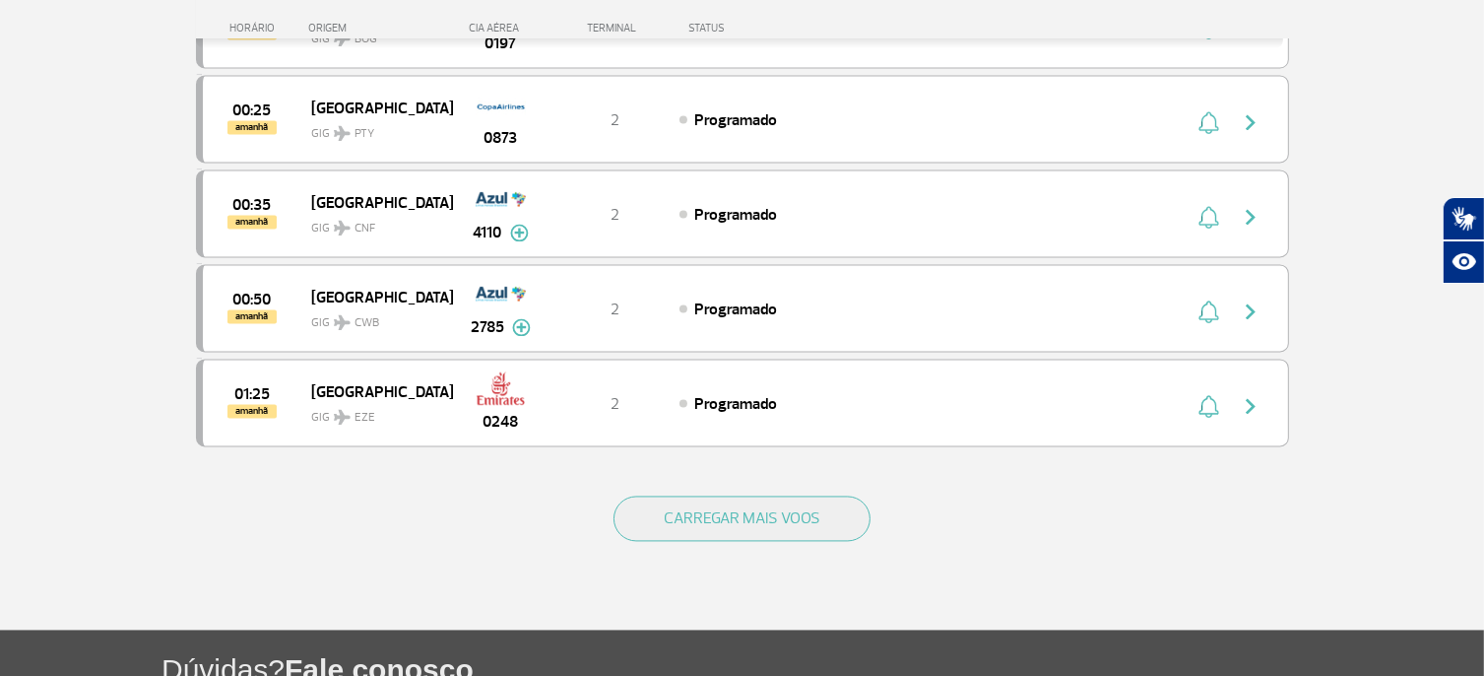
scroll to position [11237, 0]
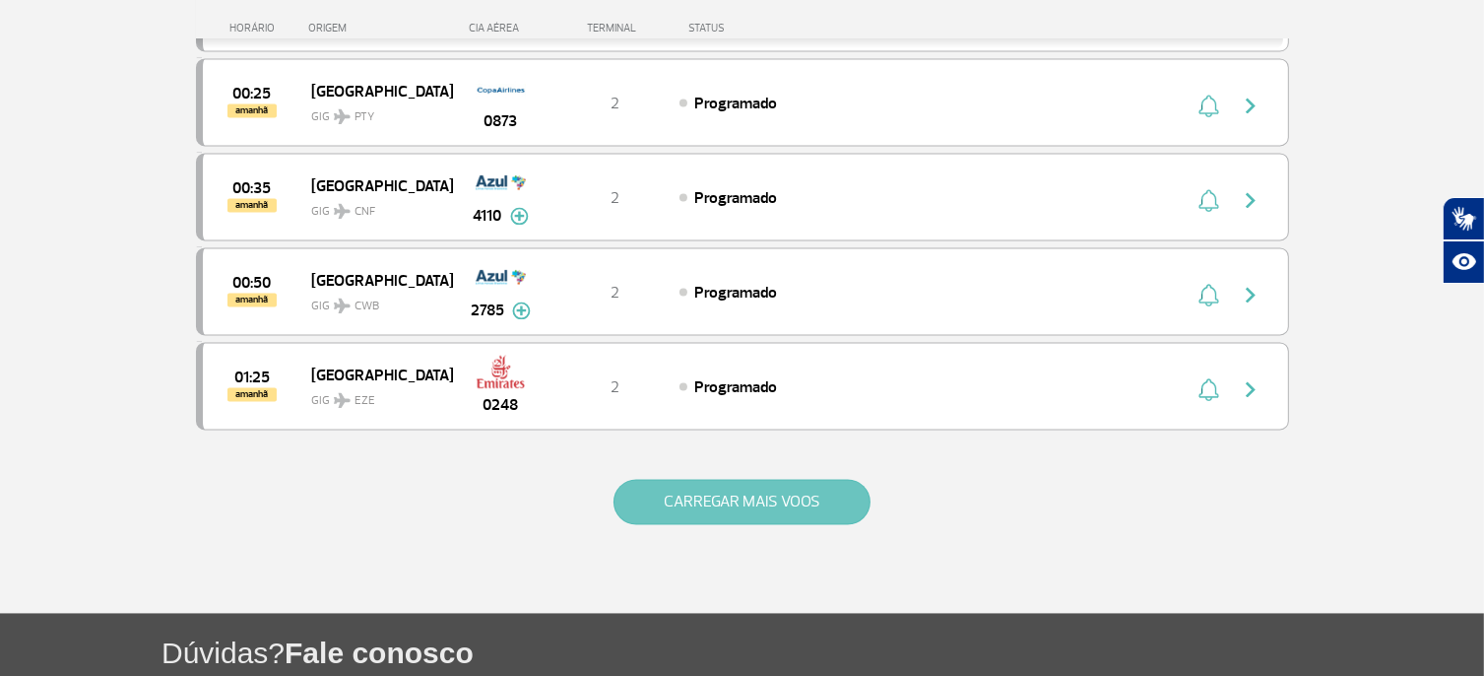
click at [745, 479] on button "CARREGAR MAIS VOOS" at bounding box center [742, 501] width 257 height 45
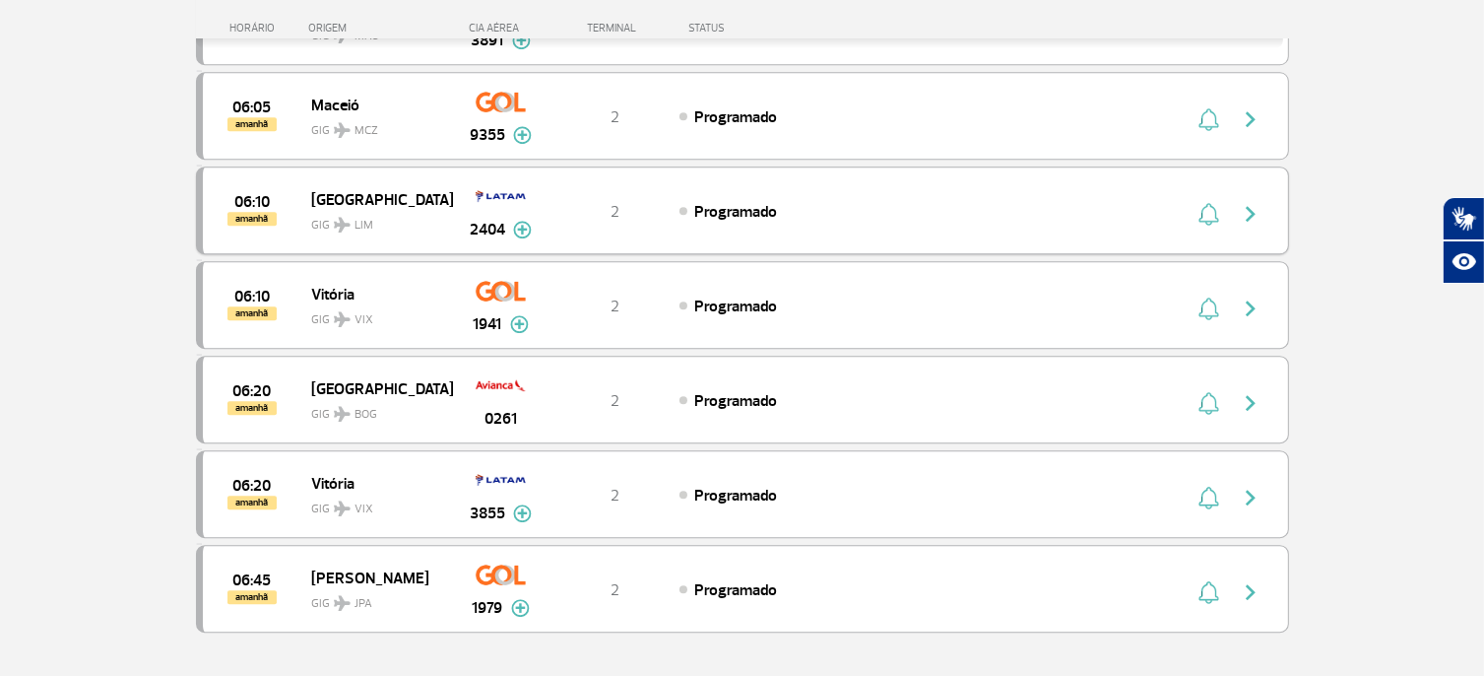
scroll to position [13201, 0]
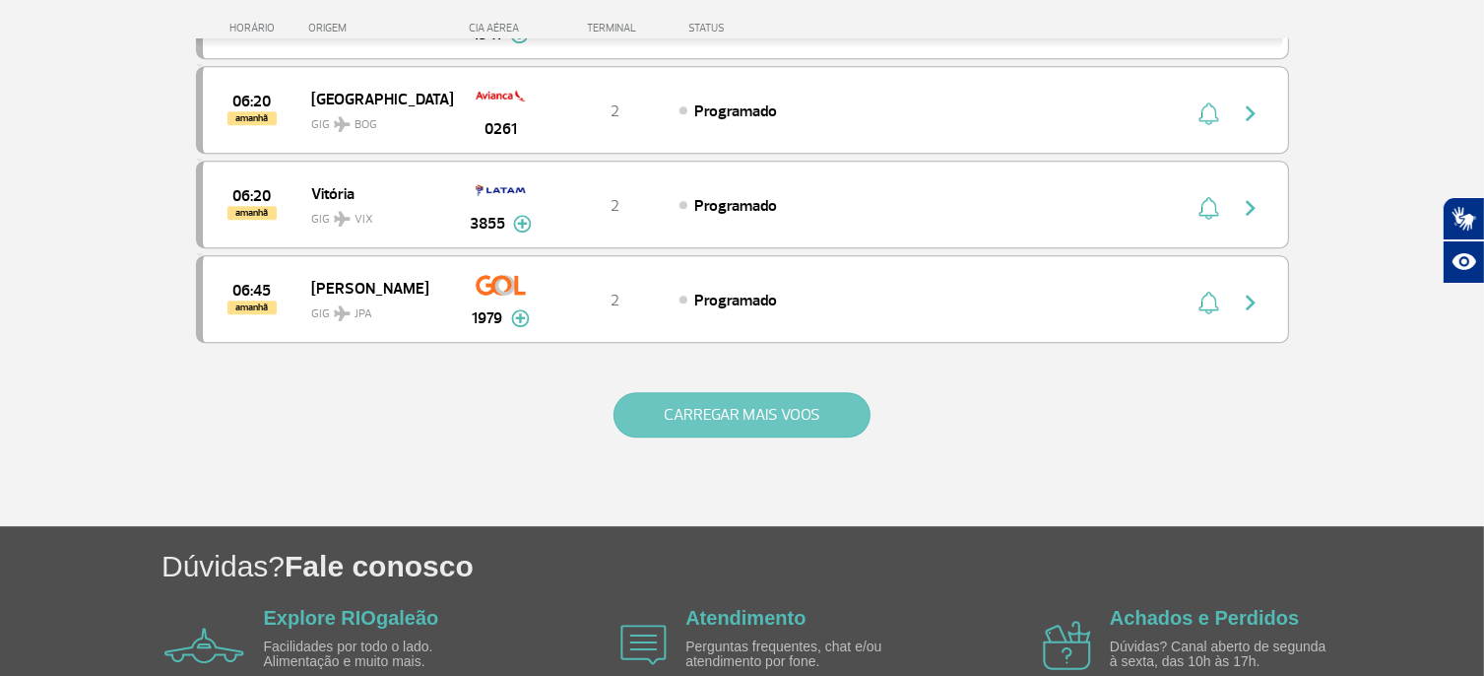
click at [792, 392] on button "CARREGAR MAIS VOOS" at bounding box center [742, 414] width 257 height 45
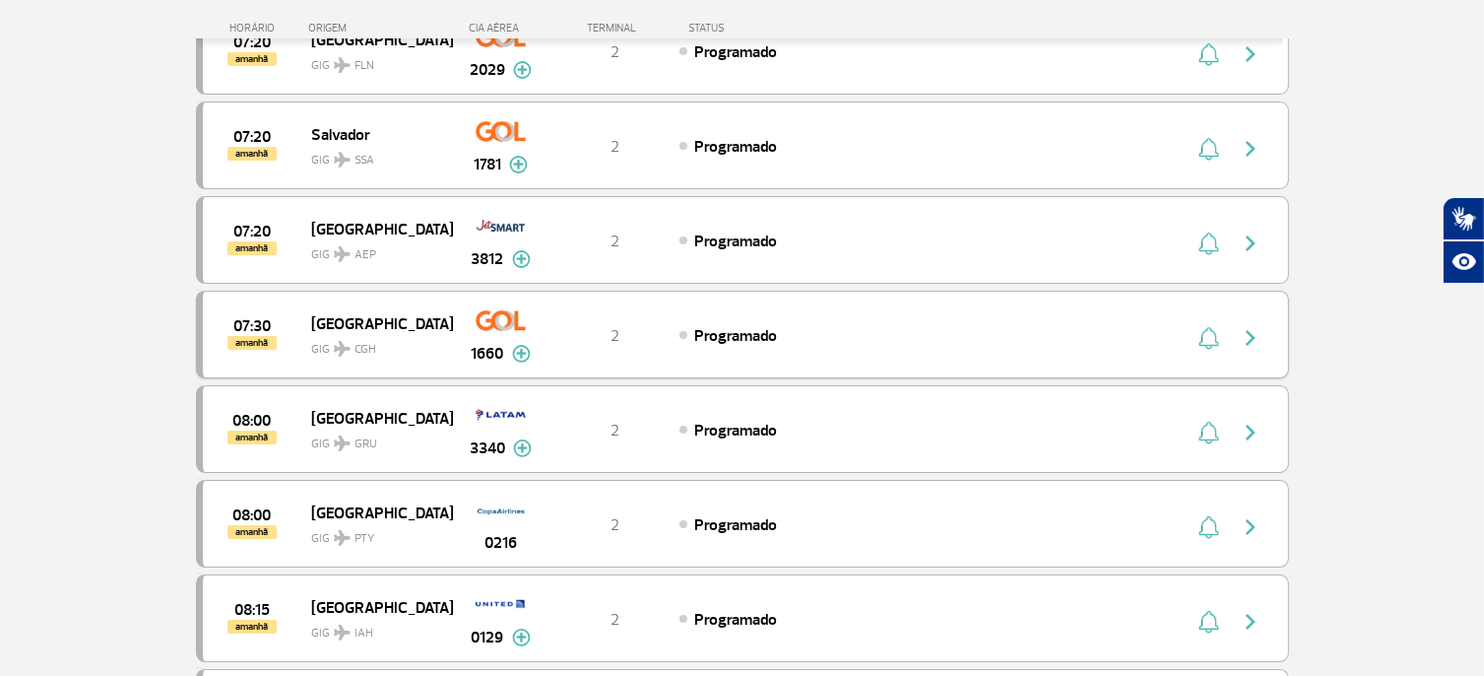
scroll to position [14974, 0]
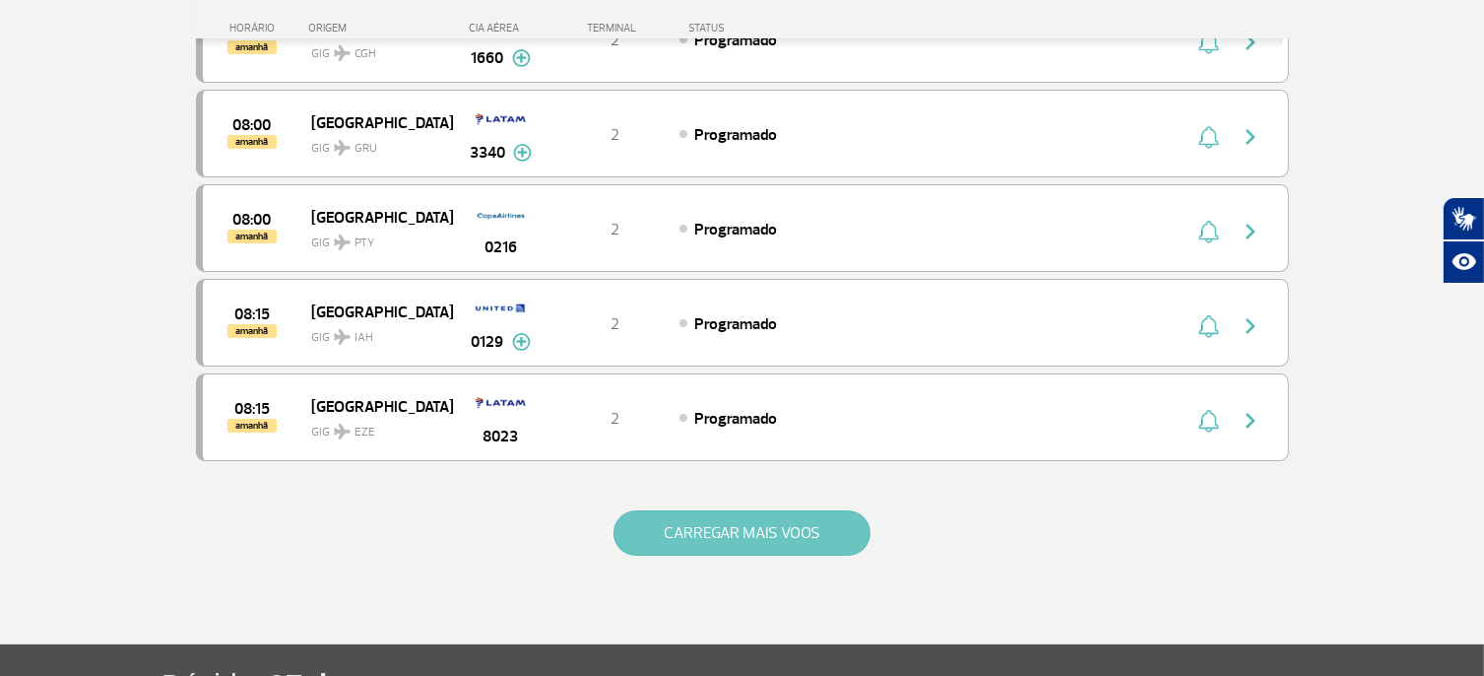
click at [777, 510] on button "CARREGAR MAIS VOOS" at bounding box center [742, 532] width 257 height 45
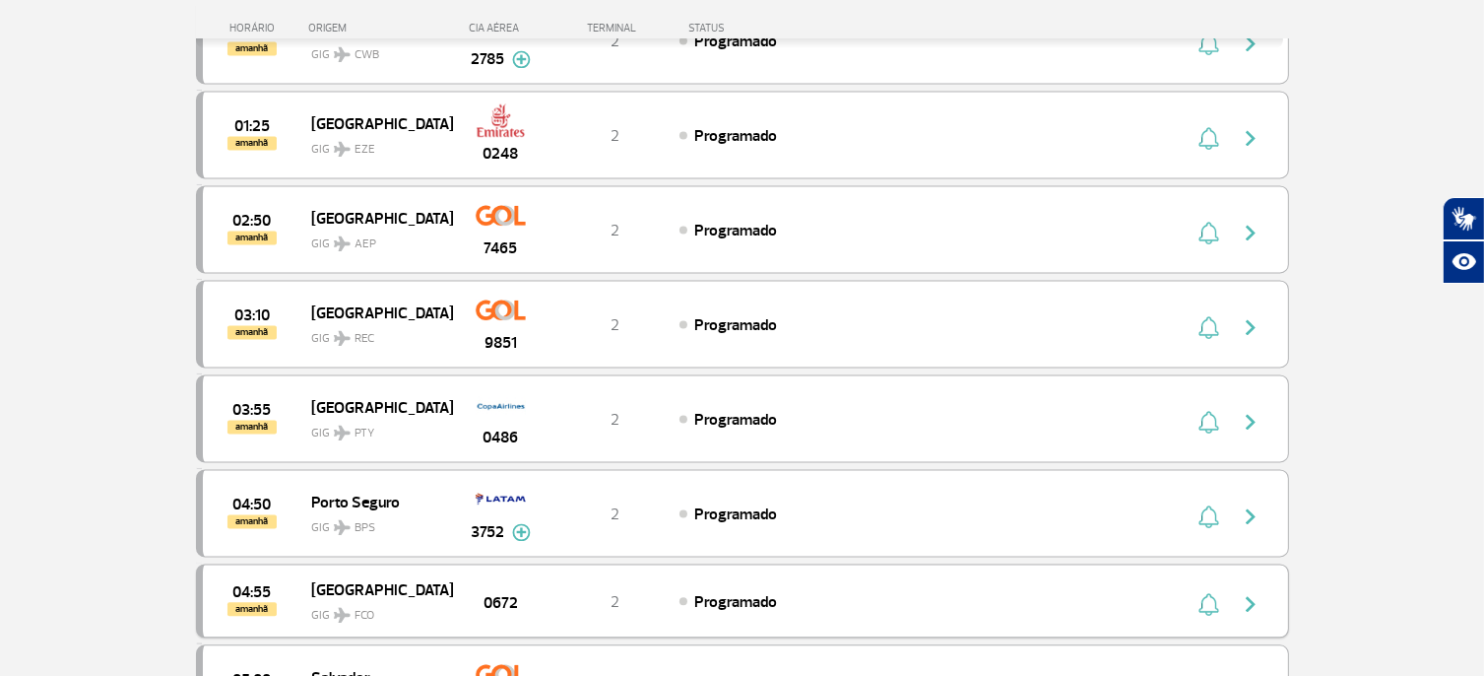
scroll to position [11684, 0]
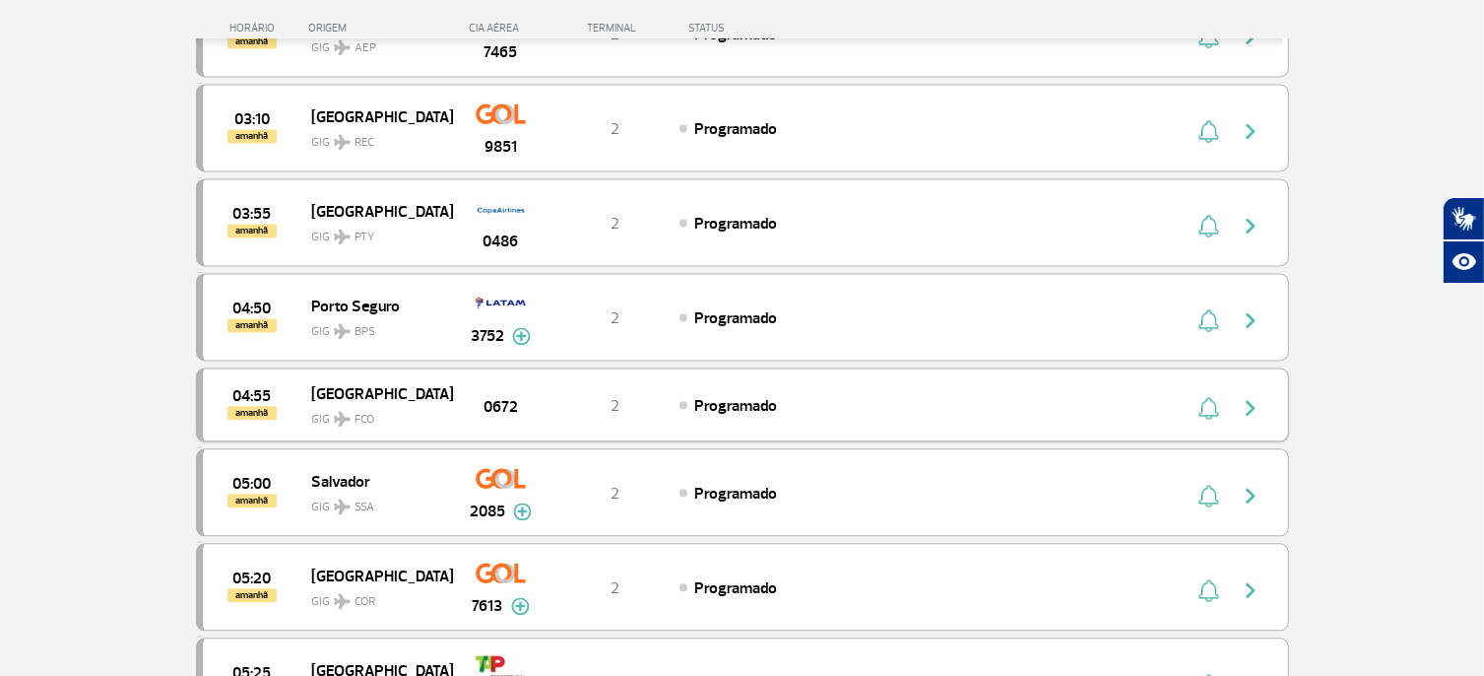
click at [1210, 396] on img "button" at bounding box center [1209, 408] width 21 height 24
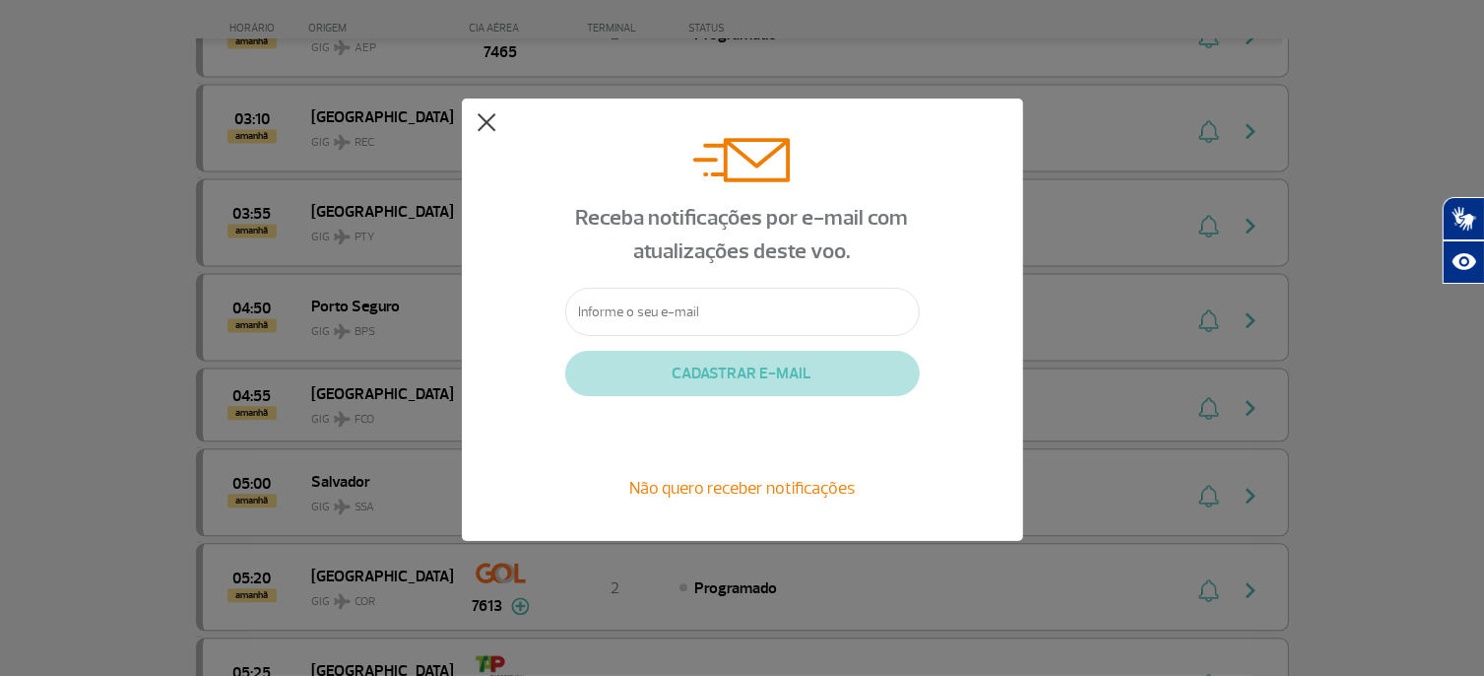
click at [479, 119] on button at bounding box center [487, 123] width 20 height 20
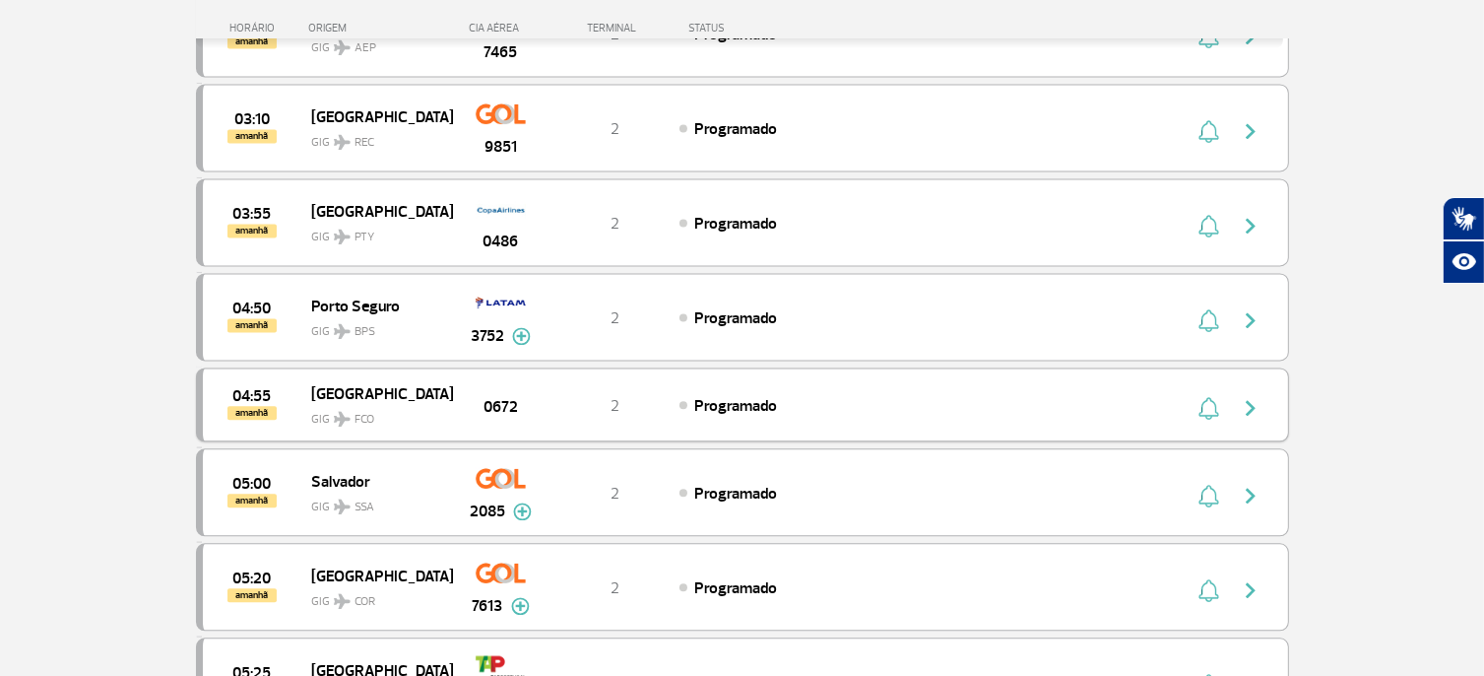
click at [259, 406] on span "amanhã" at bounding box center [252, 413] width 49 height 14
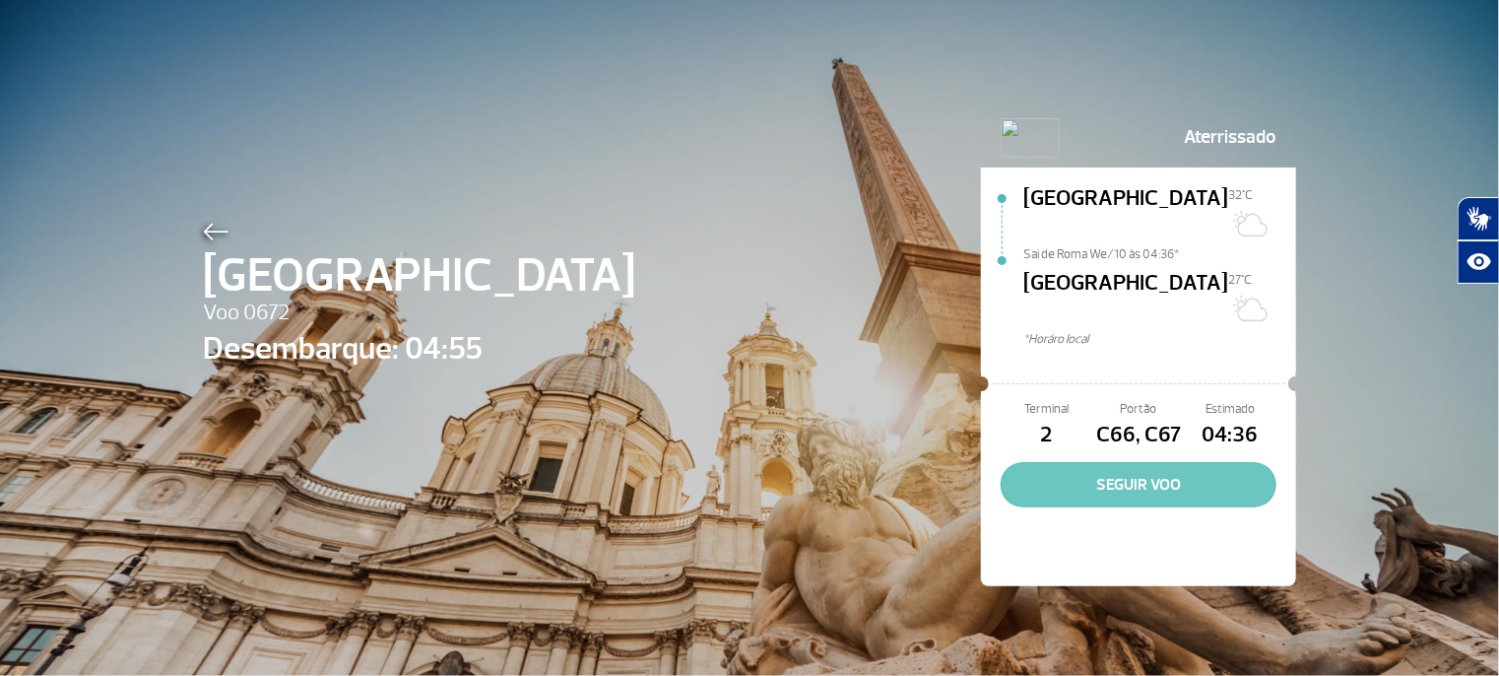
click at [1139, 462] on button "SEGUIR VOO" at bounding box center [1139, 484] width 276 height 45
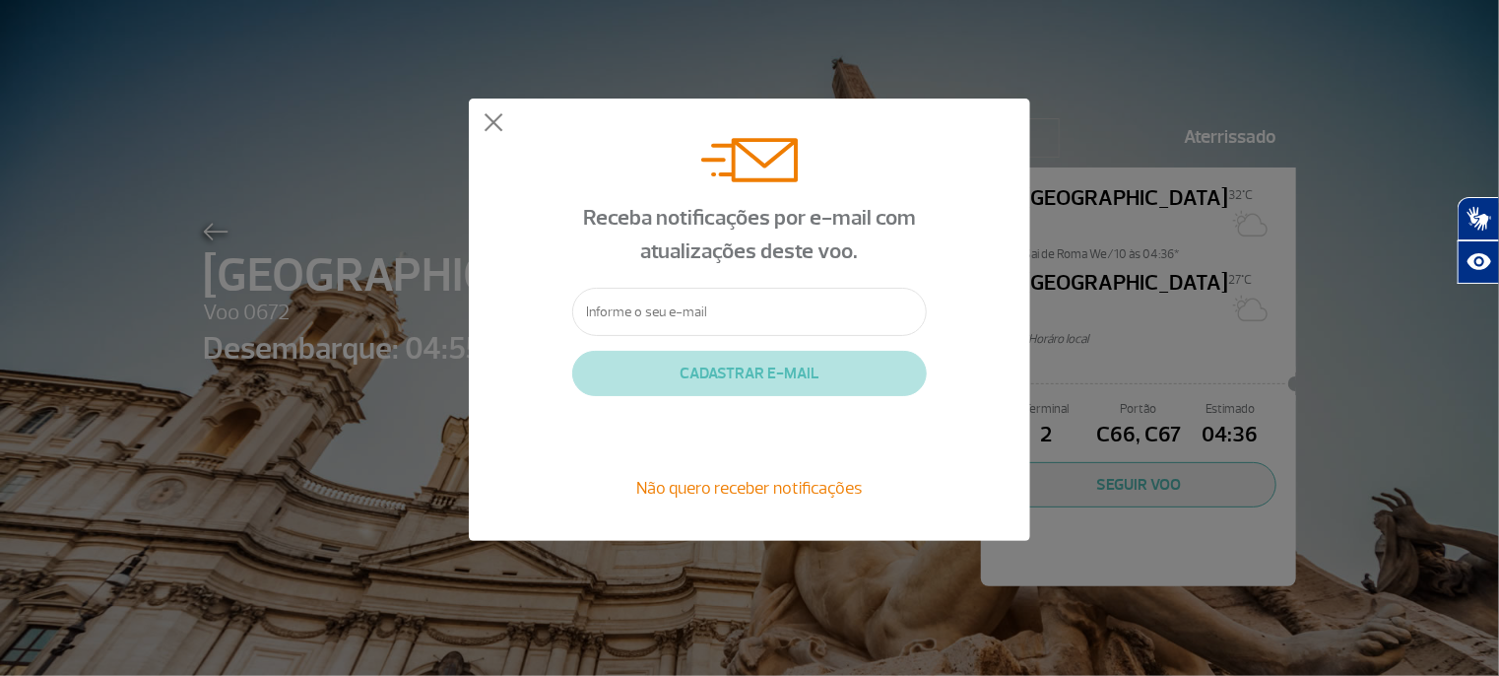
click at [483, 122] on div "Receba notificações por e-mail com atualizações deste voo. CADASTRAR E-MAIL Não…" at bounding box center [749, 319] width 561 height 442
click at [489, 120] on button at bounding box center [494, 123] width 20 height 20
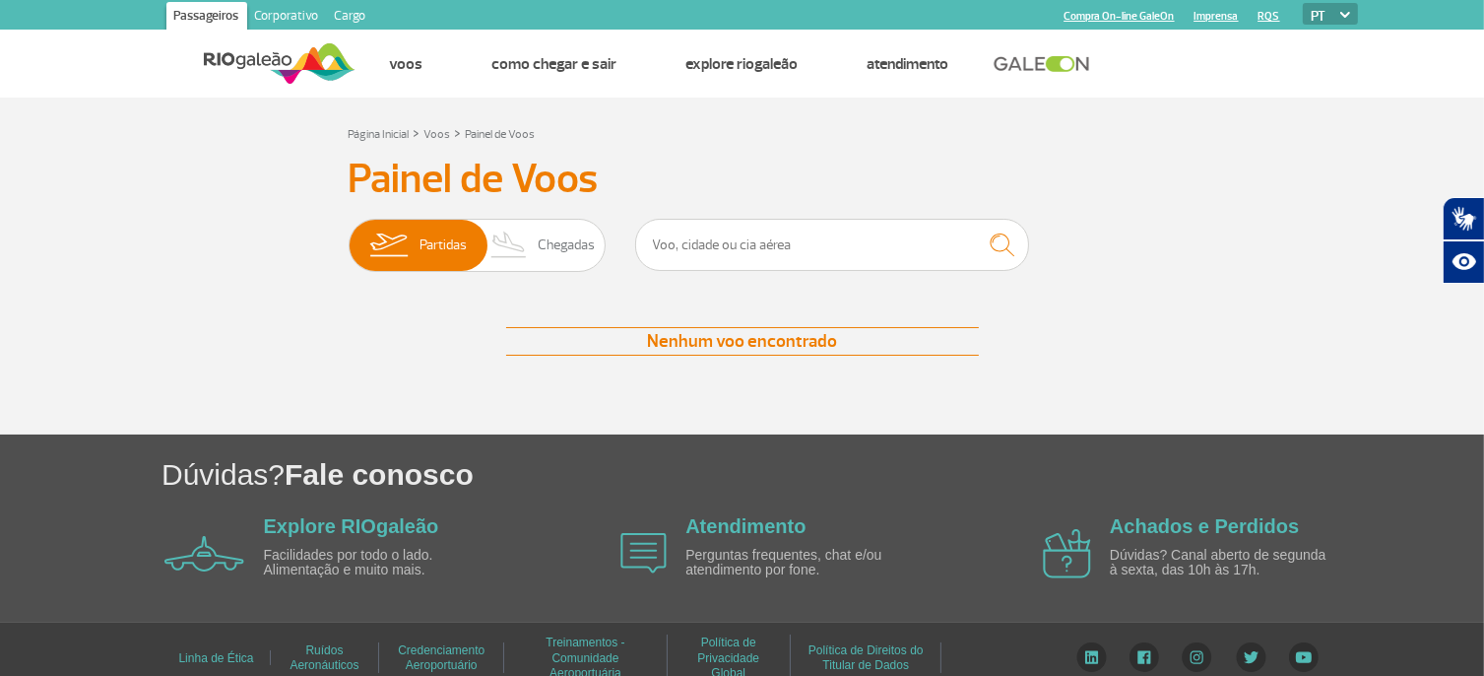
click at [256, 61] on img at bounding box center [280, 63] width 152 height 48
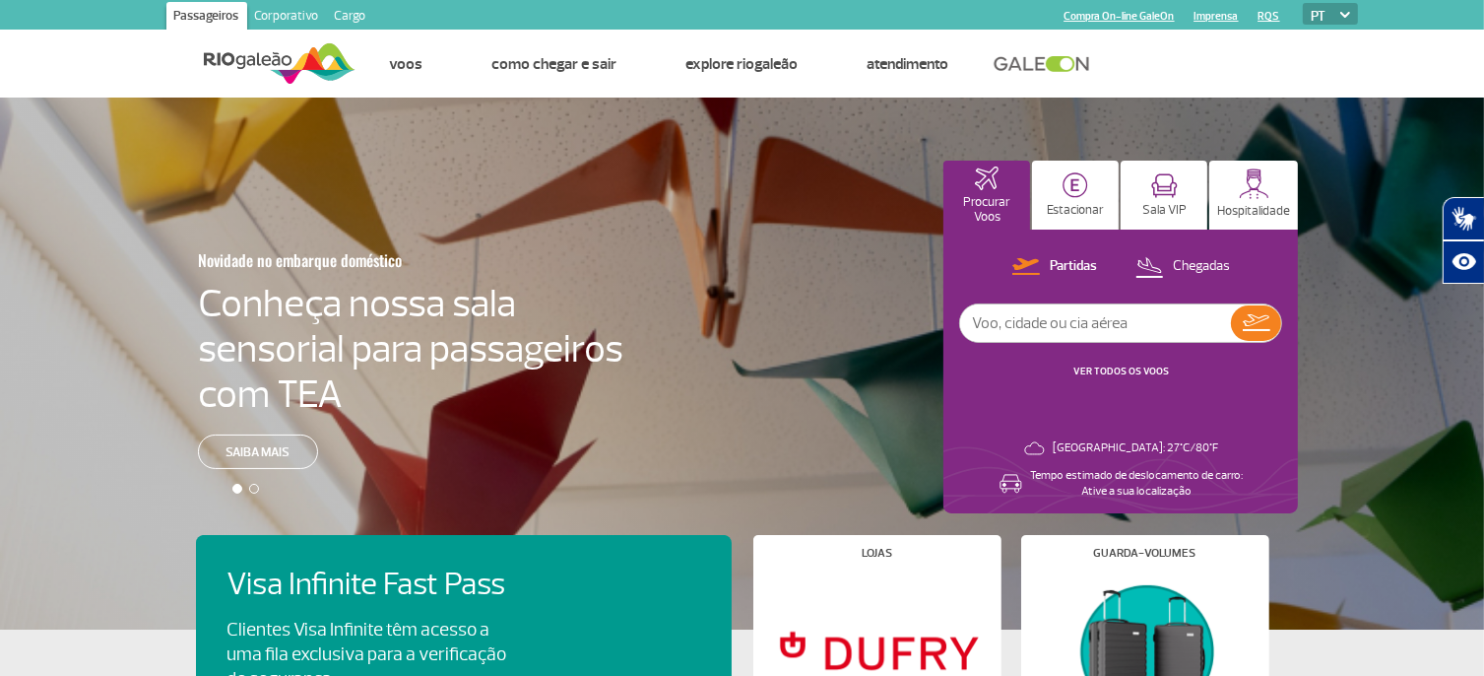
click at [1120, 373] on link "VER TODOS OS VOOS" at bounding box center [1122, 370] width 96 height 13
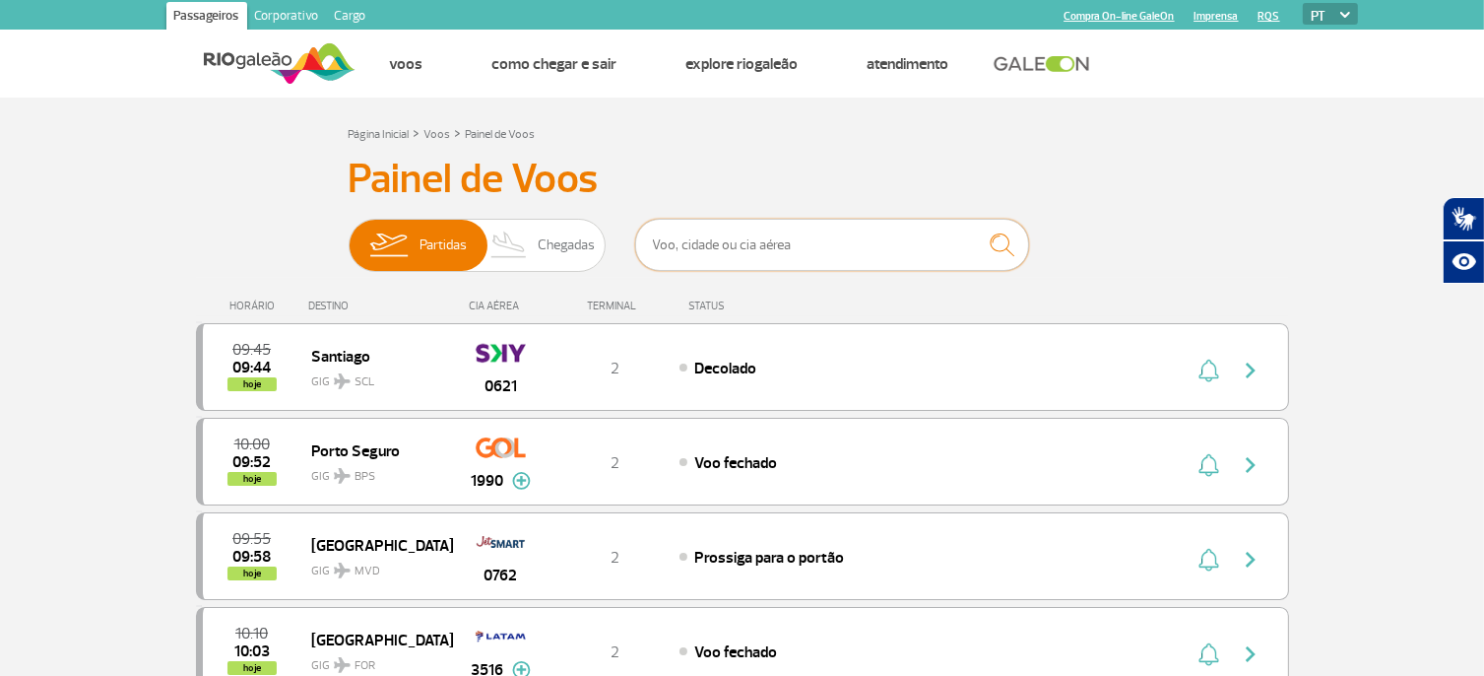
click at [817, 250] on input "text" at bounding box center [832, 245] width 394 height 52
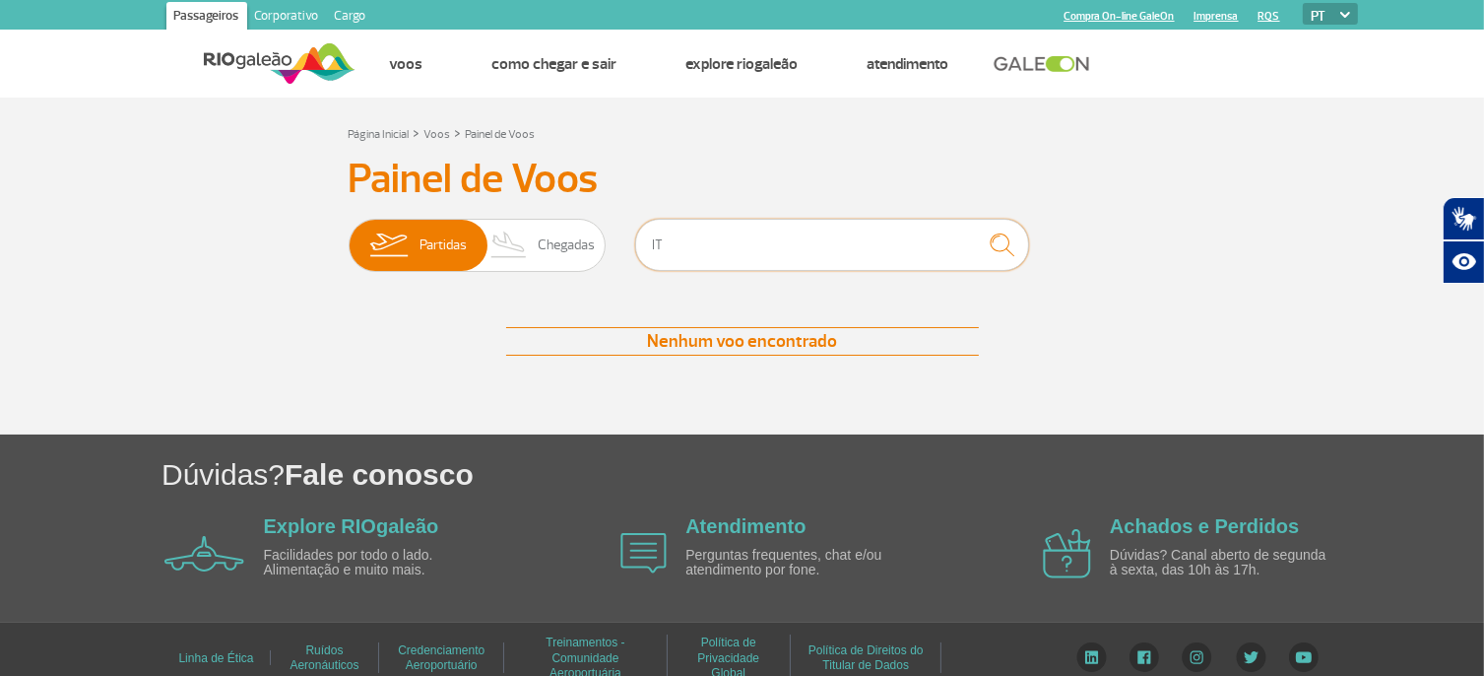
type input "I"
type input "L"
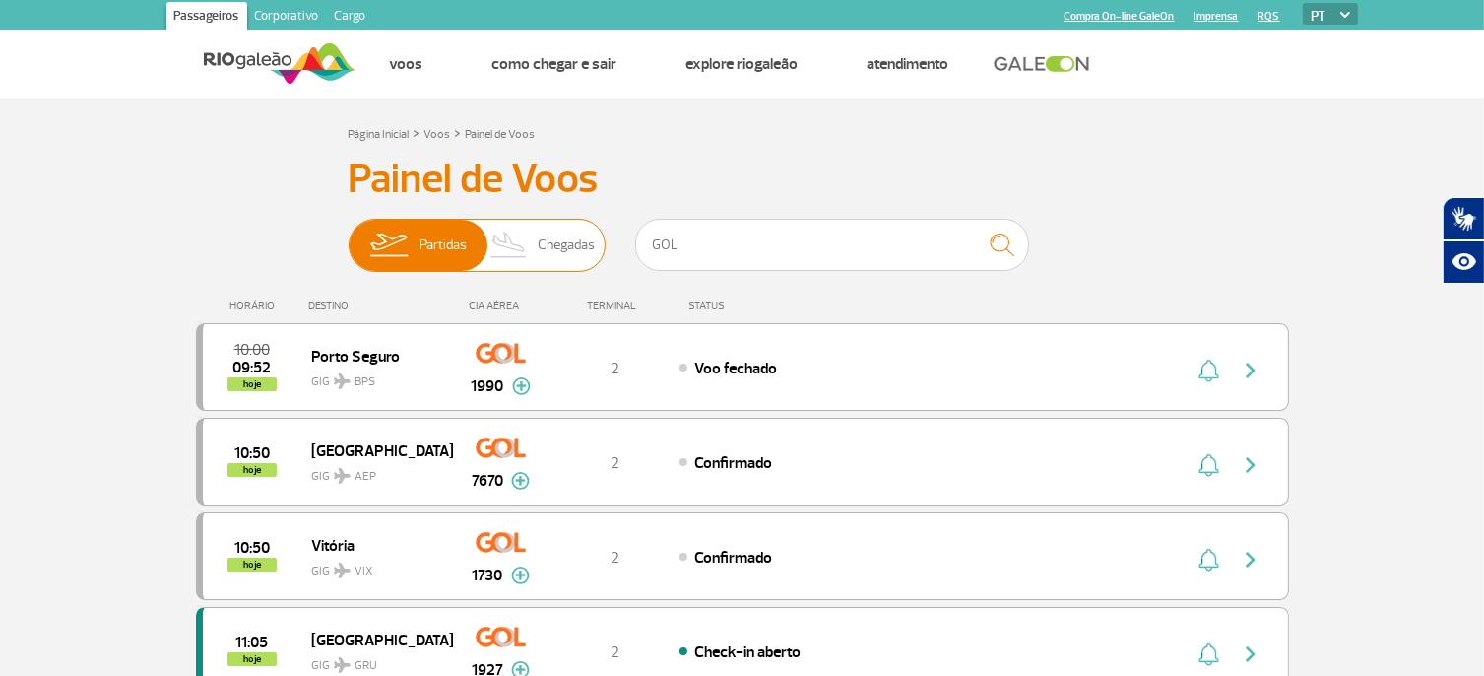
click at [548, 263] on span "Chegadas" at bounding box center [566, 245] width 57 height 51
click at [349, 235] on input "Partidas Chegadas" at bounding box center [349, 235] width 0 height 0
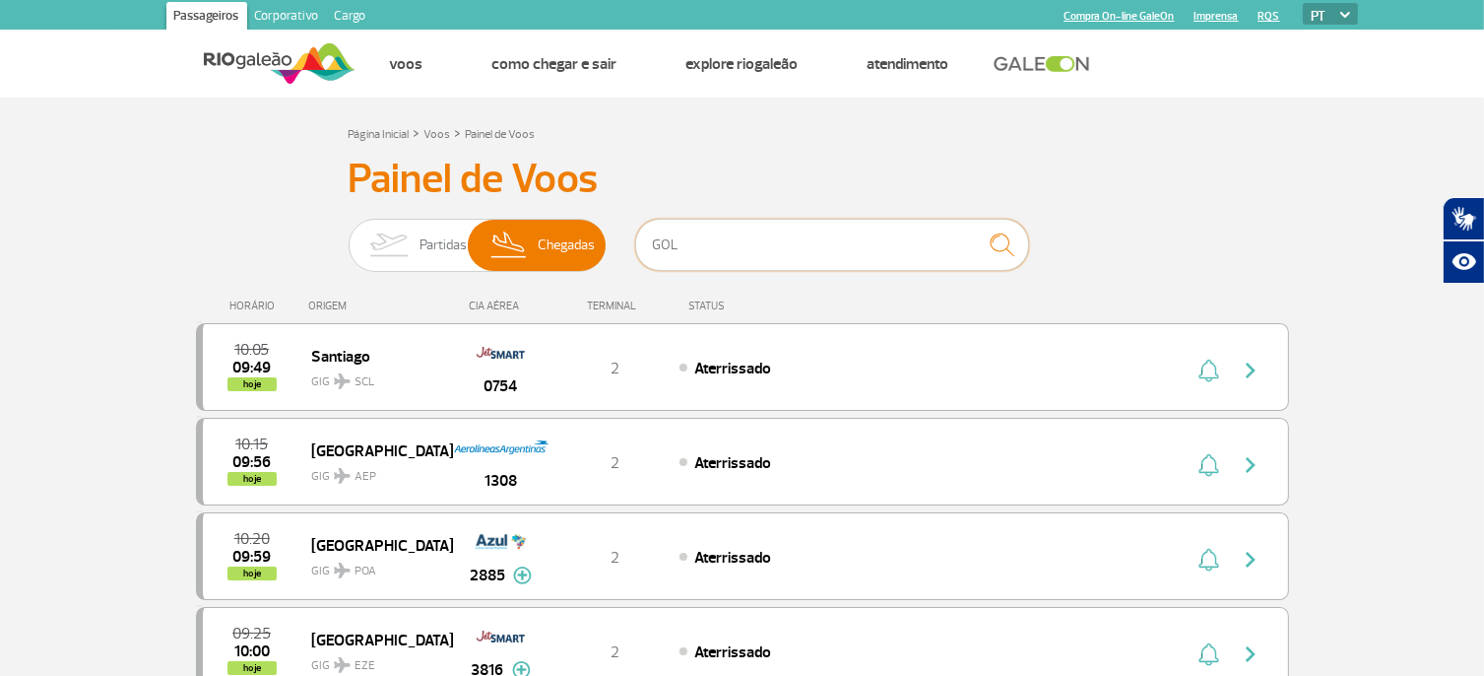
click at [710, 246] on input "GOL" at bounding box center [832, 245] width 394 height 52
type input "G"
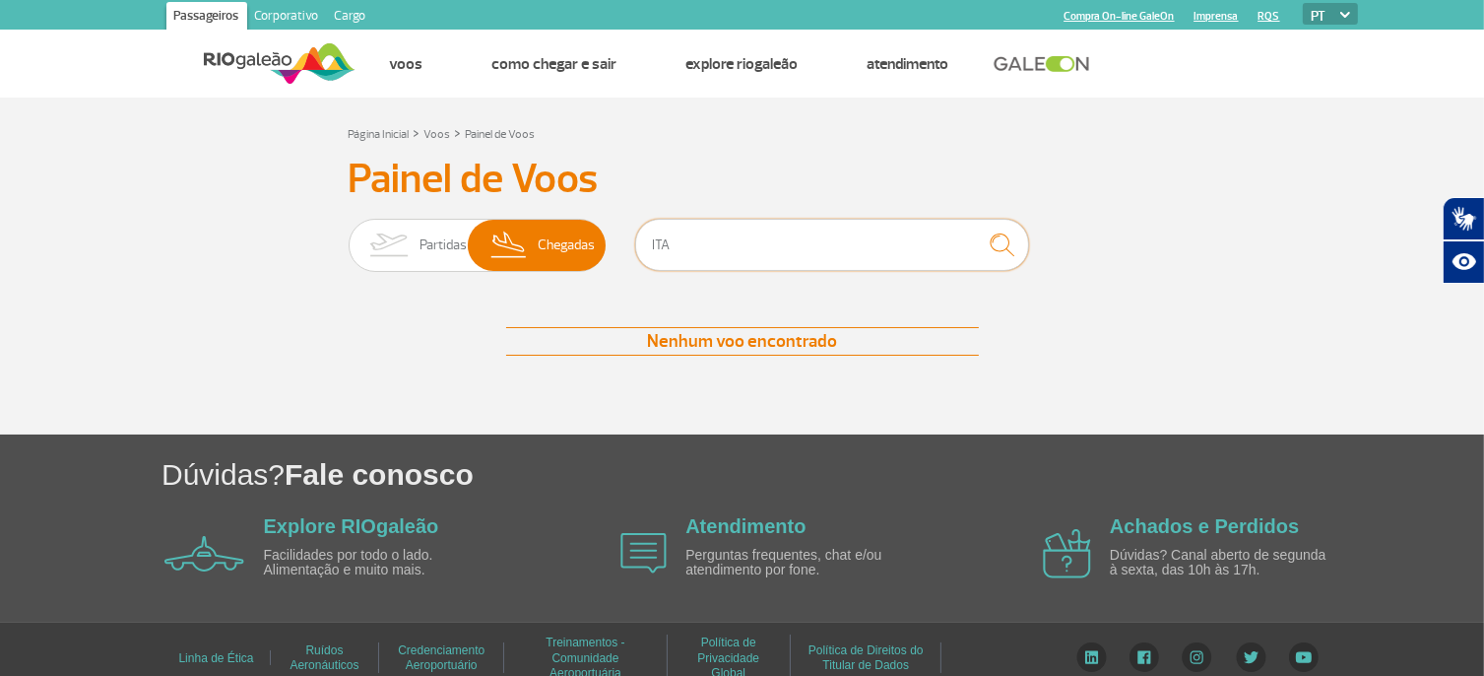
type input "ITA"
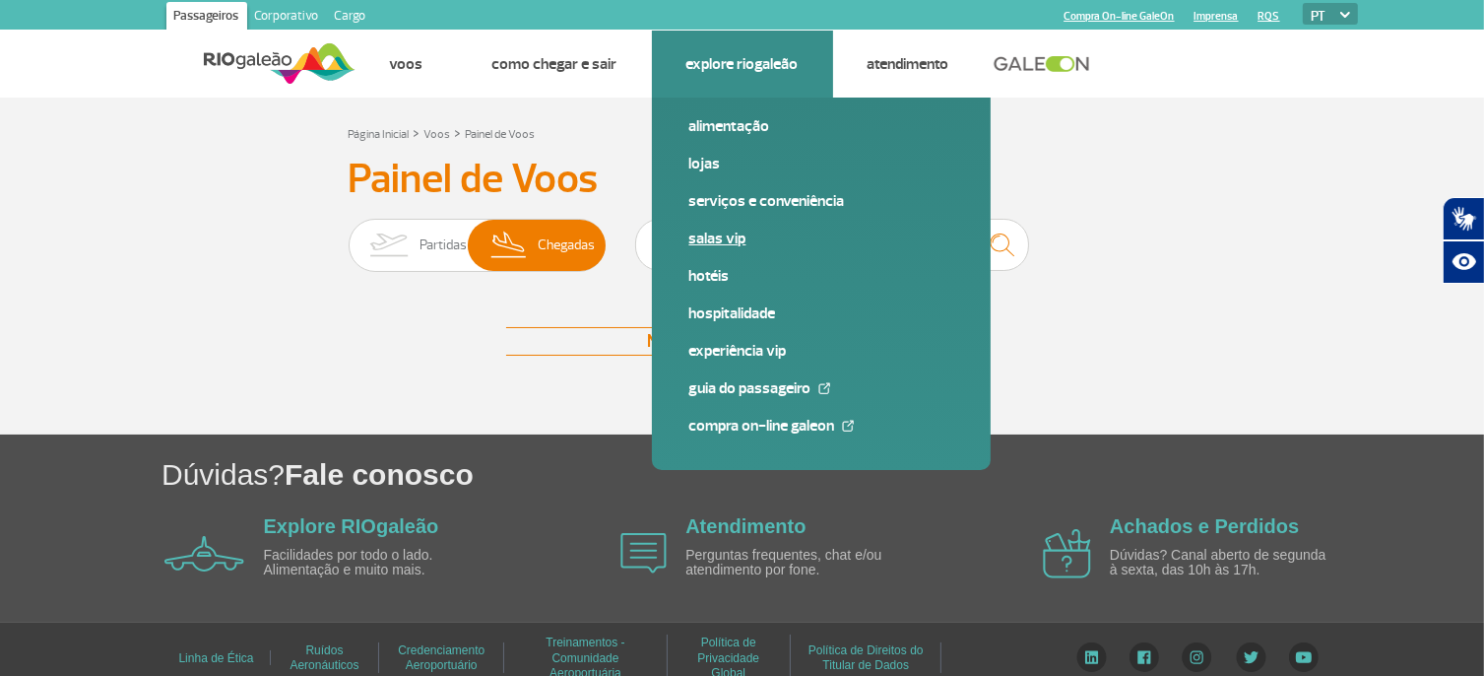
click at [704, 240] on link "Salas VIP" at bounding box center [821, 239] width 264 height 22
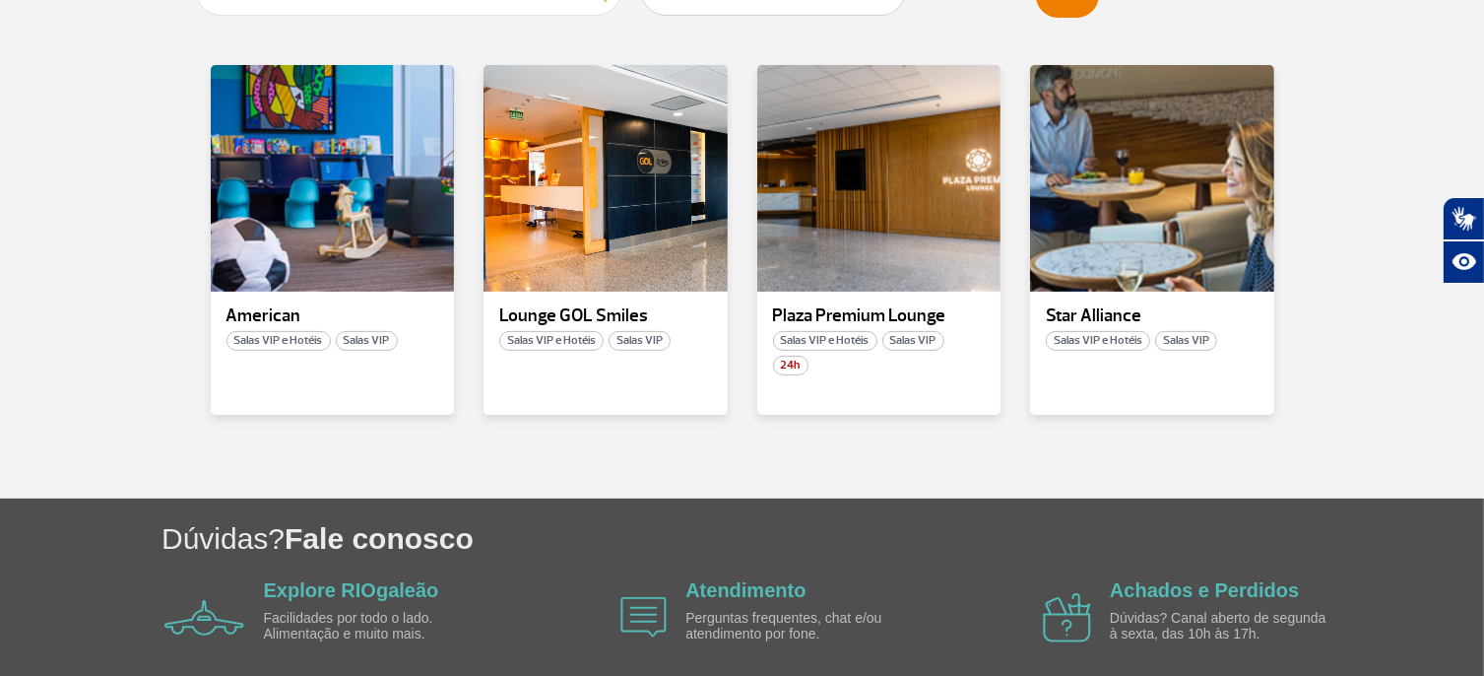
scroll to position [394, 0]
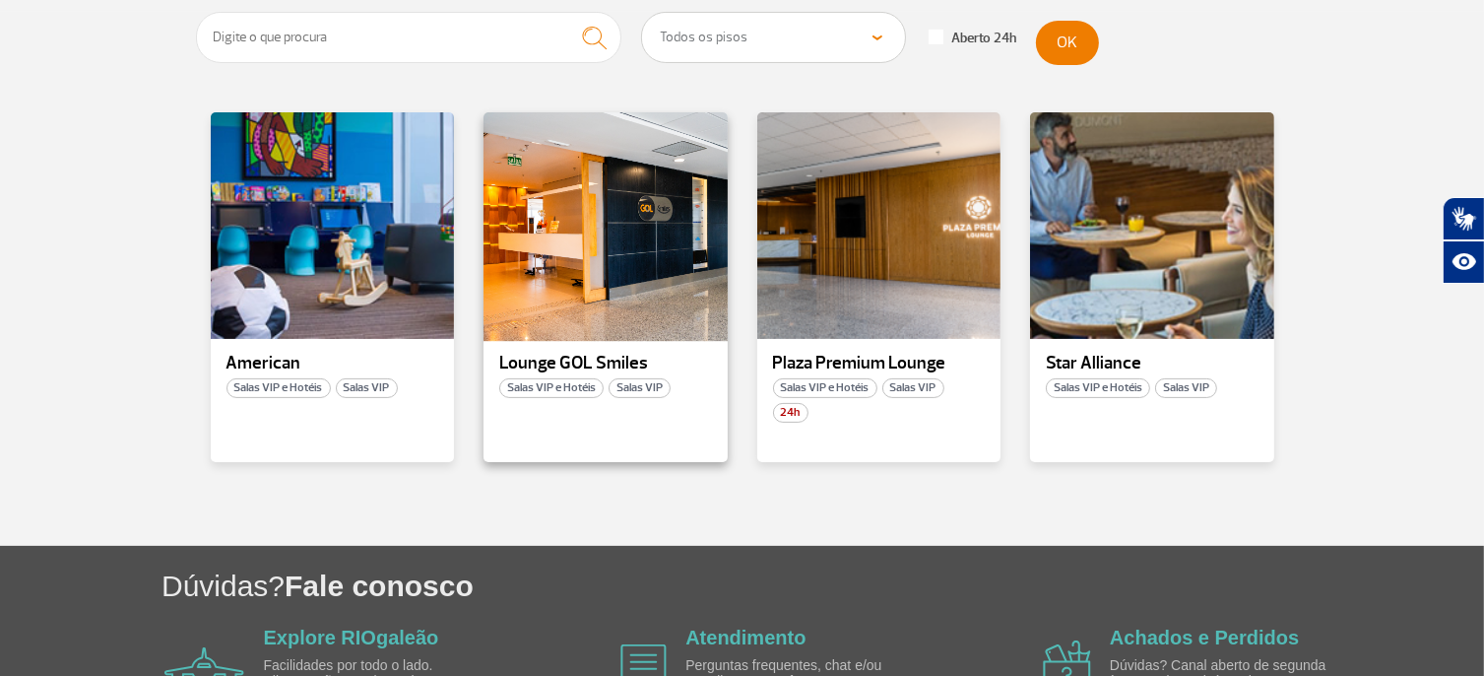
click at [575, 290] on div at bounding box center [606, 225] width 248 height 231
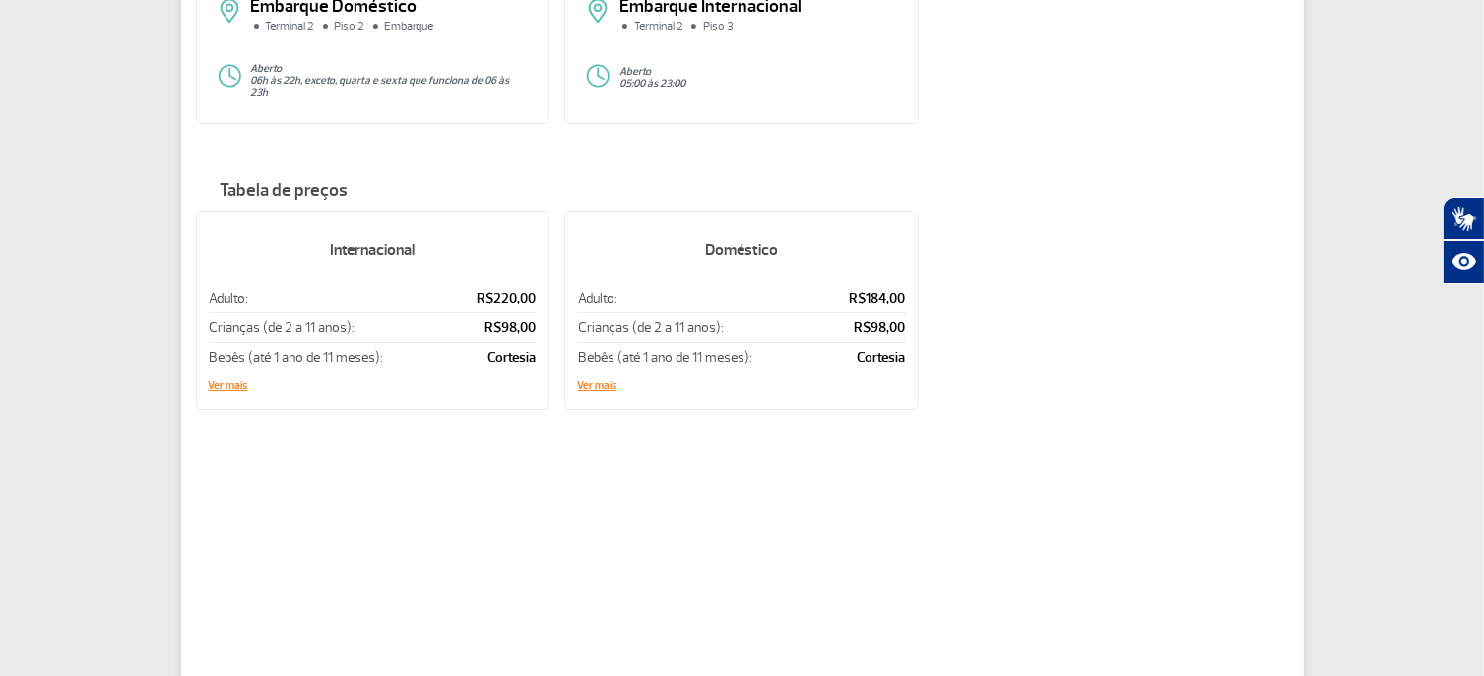
scroll to position [295, 0]
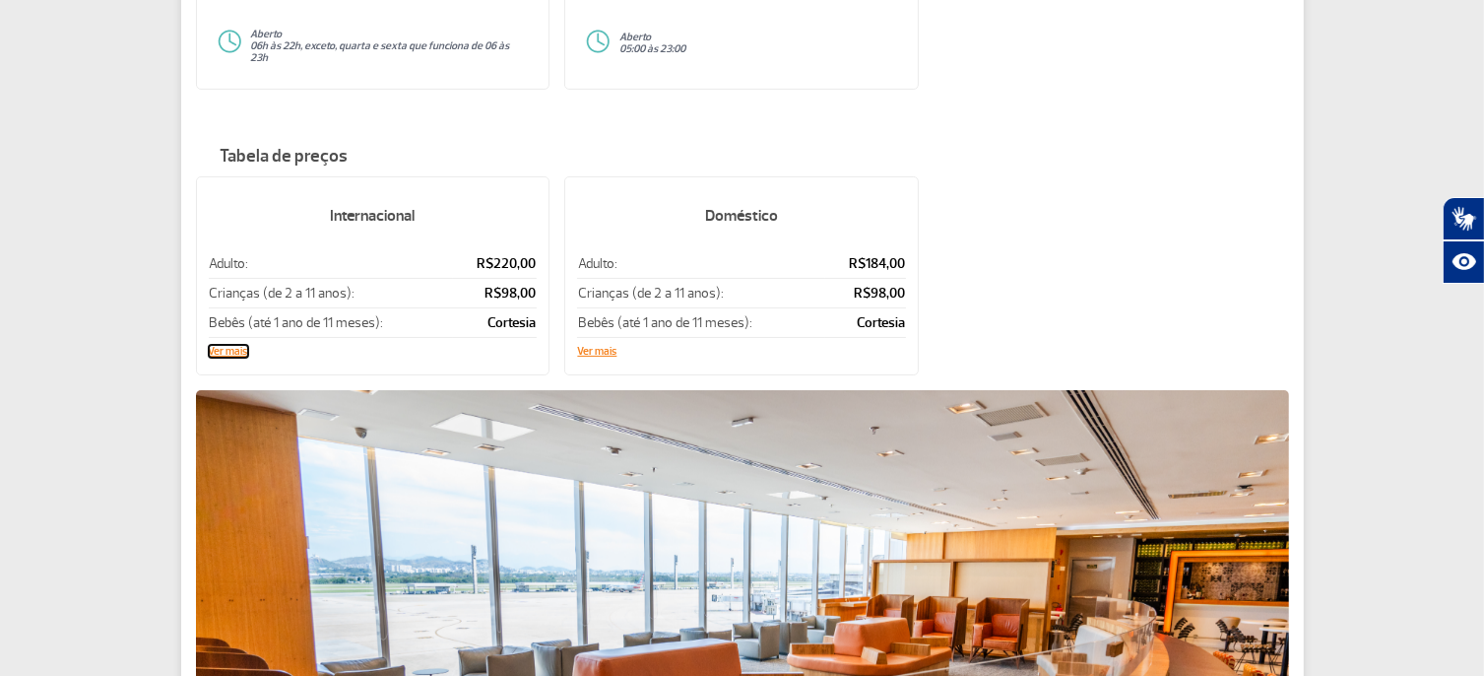
click at [216, 346] on button "Ver mais" at bounding box center [228, 352] width 39 height 12
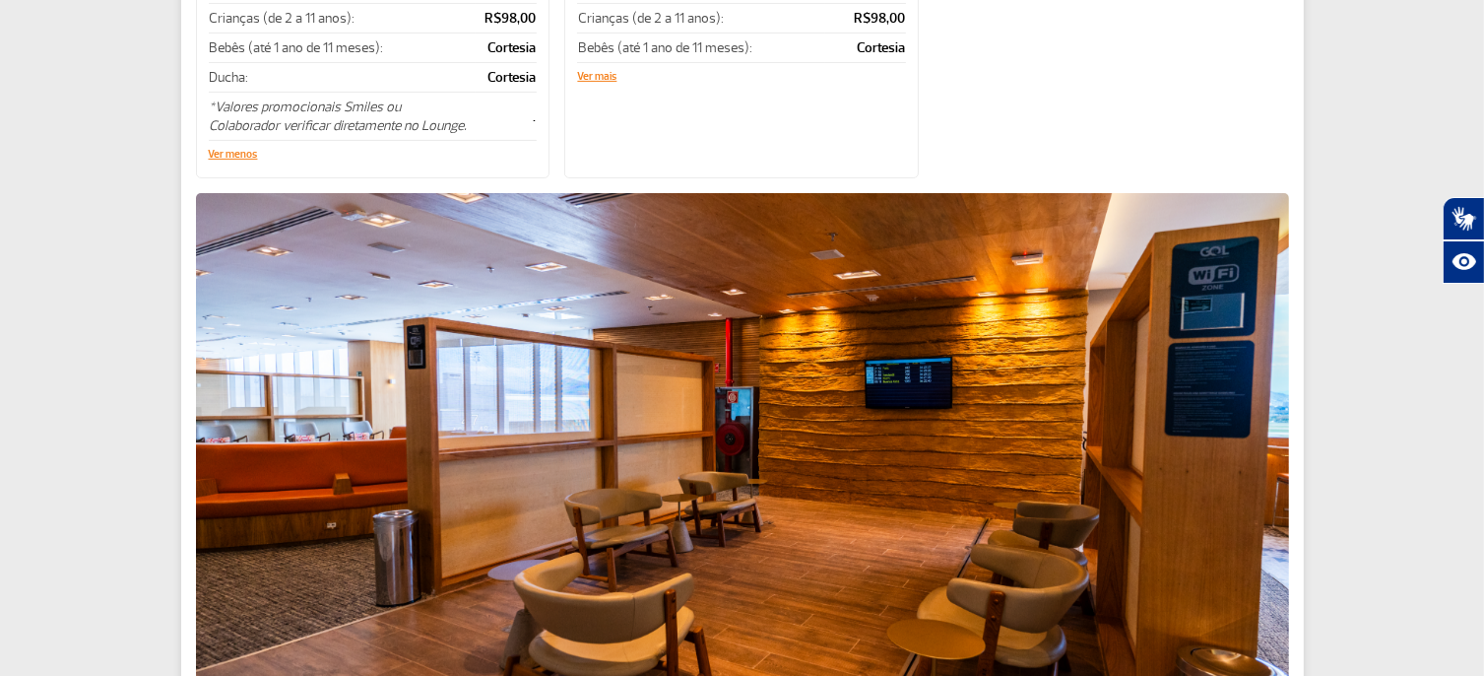
scroll to position [689, 0]
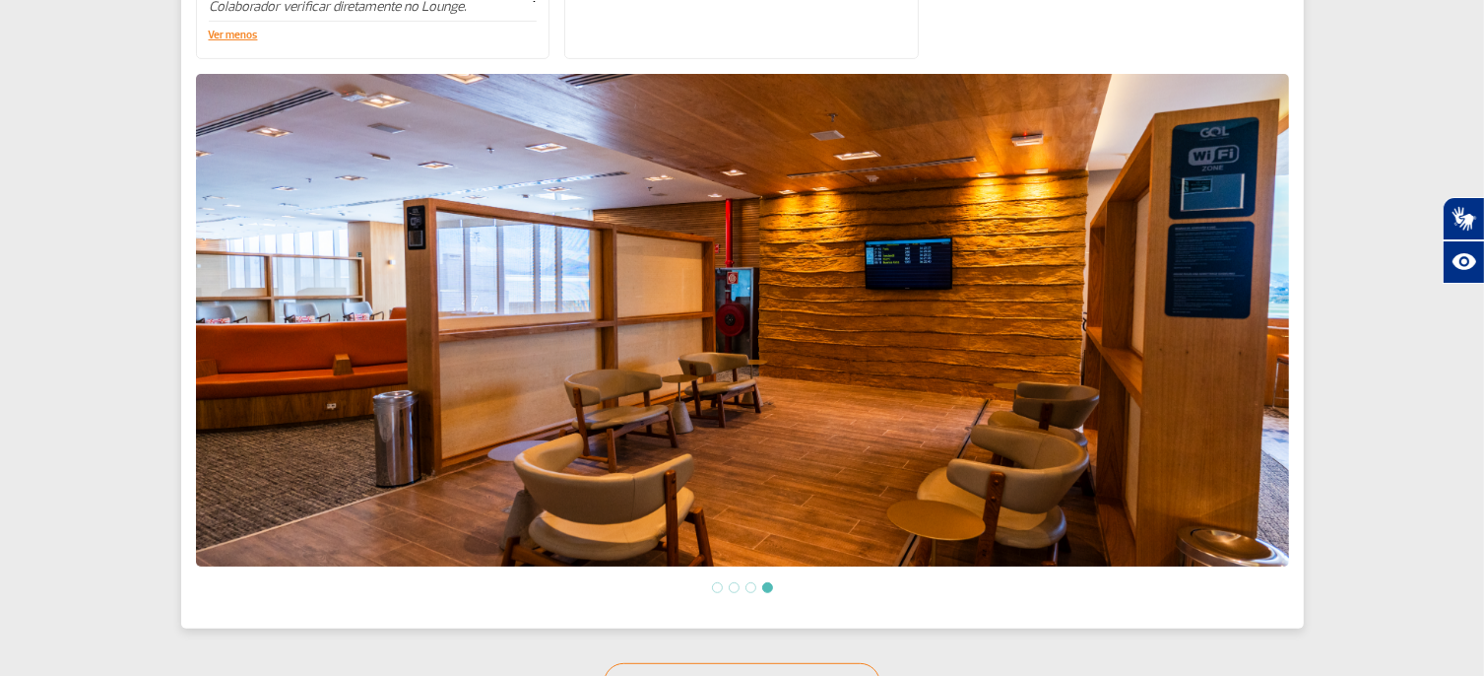
click at [713, 582] on li at bounding box center [717, 587] width 11 height 11
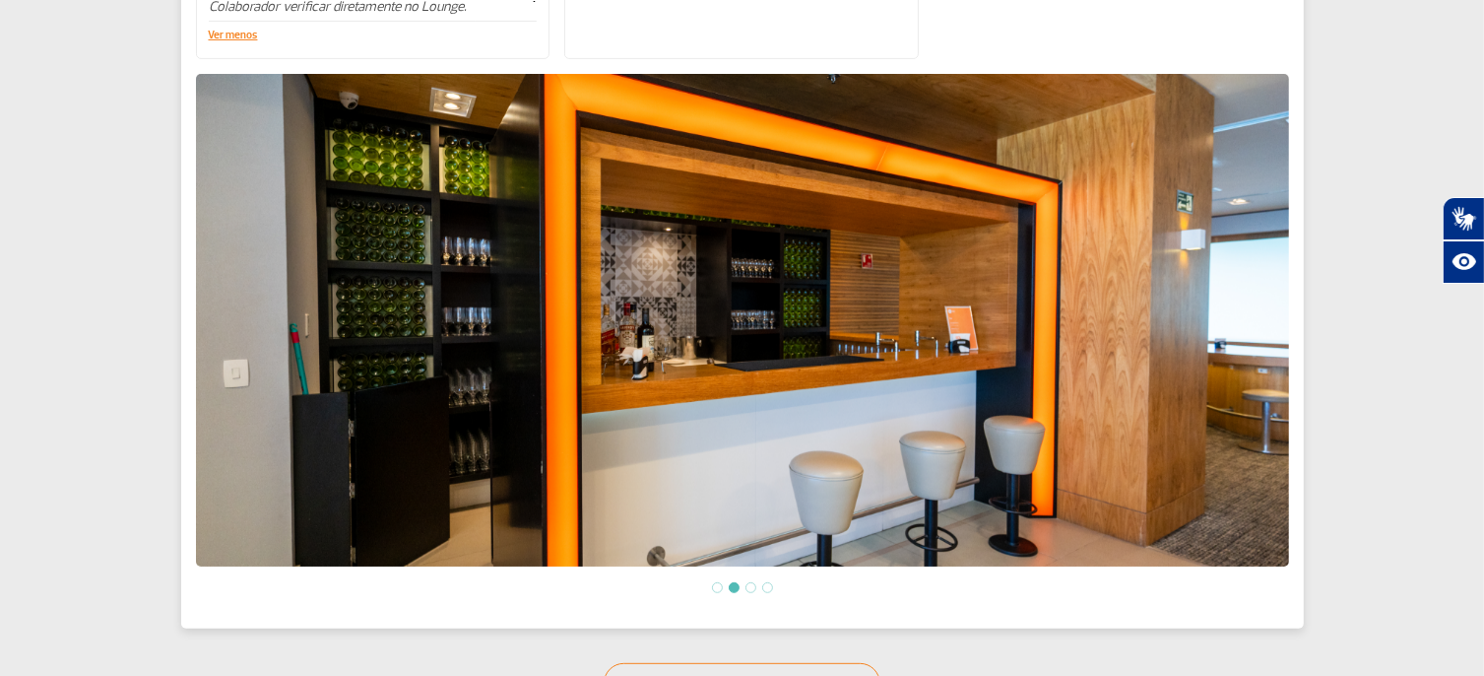
click at [737, 584] on li at bounding box center [734, 587] width 11 height 11
click at [751, 582] on li at bounding box center [751, 587] width 11 height 11
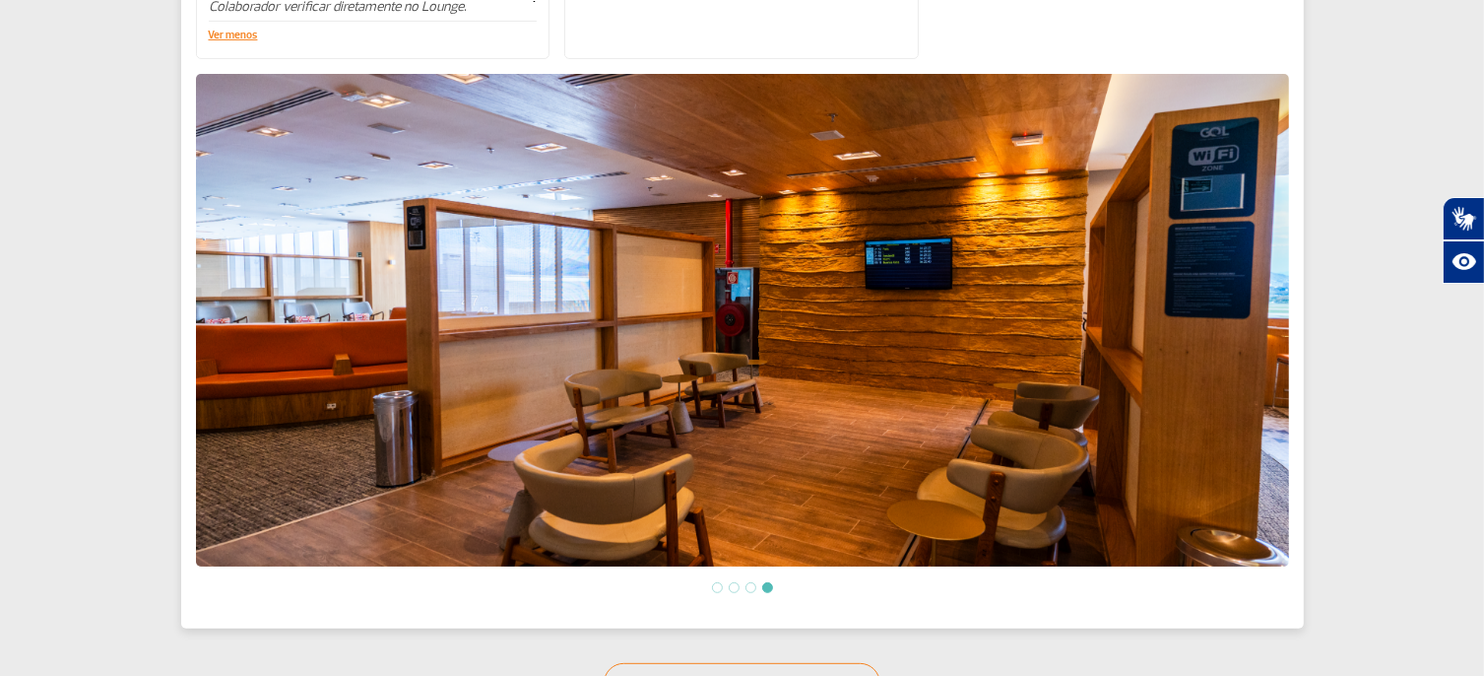
click at [749, 582] on li at bounding box center [751, 587] width 11 height 11
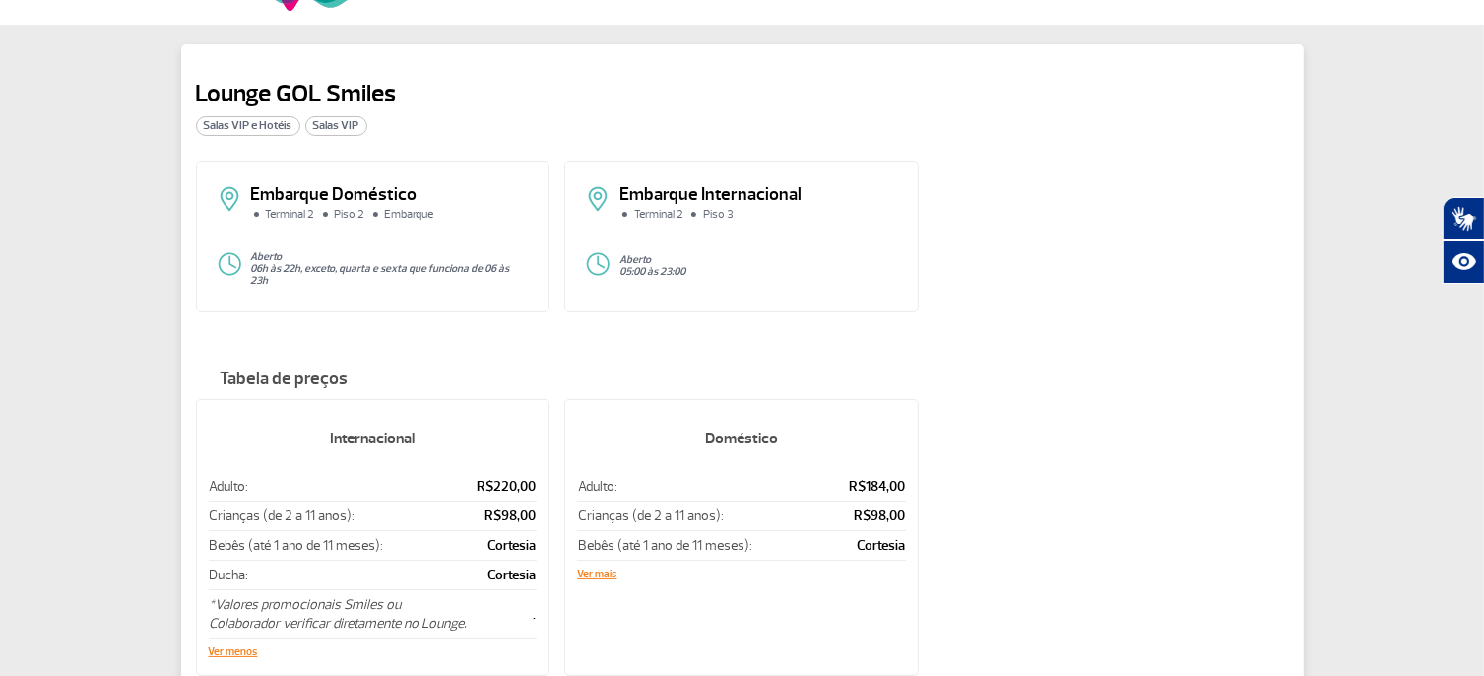
scroll to position [0, 0]
